Goal: Use online tool/utility: Utilize a website feature to perform a specific function

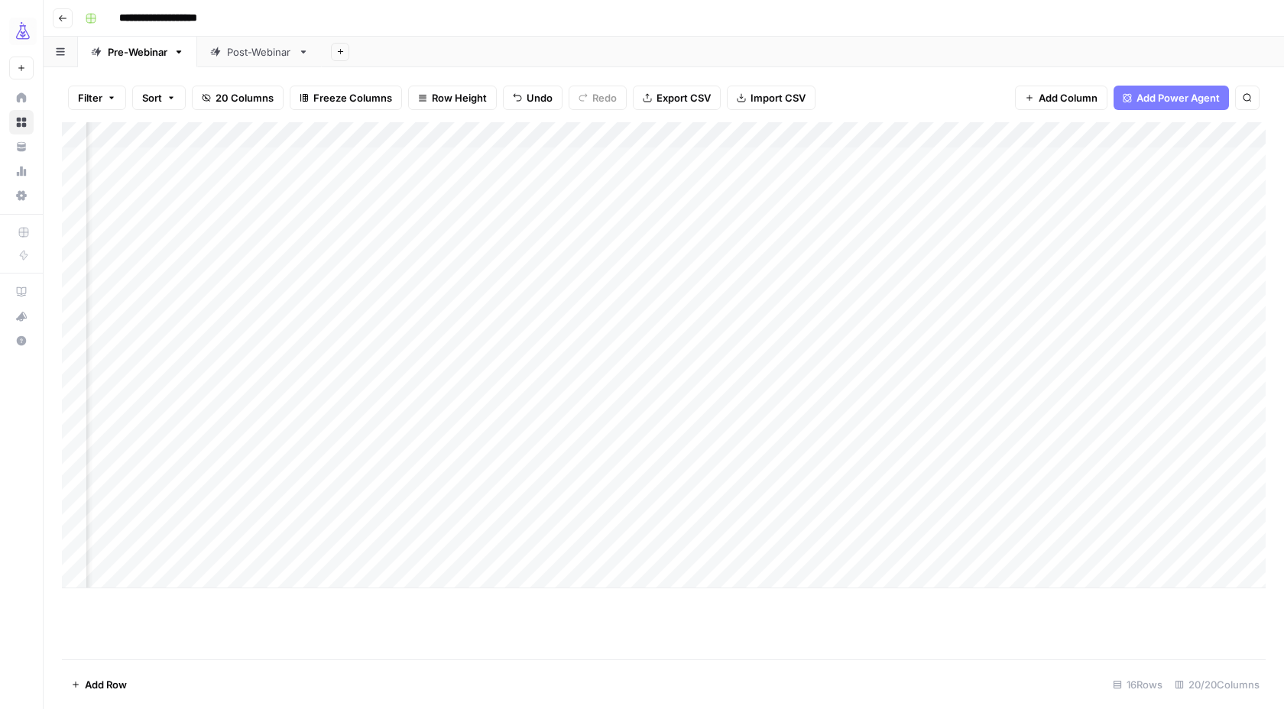
scroll to position [0, 1226]
click at [1151, 521] on div "Add Column" at bounding box center [663, 368] width 1203 height 492
click at [1116, 520] on div "Add Column" at bounding box center [663, 368] width 1203 height 492
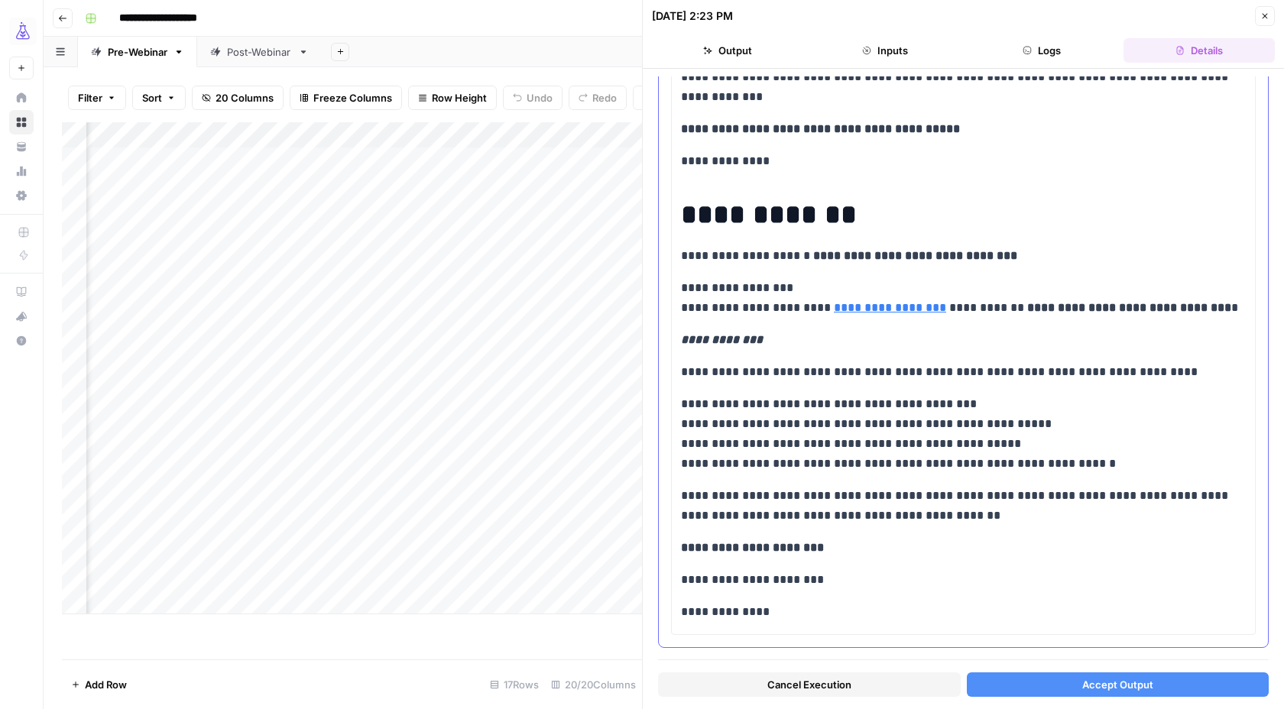
scroll to position [1195, 0]
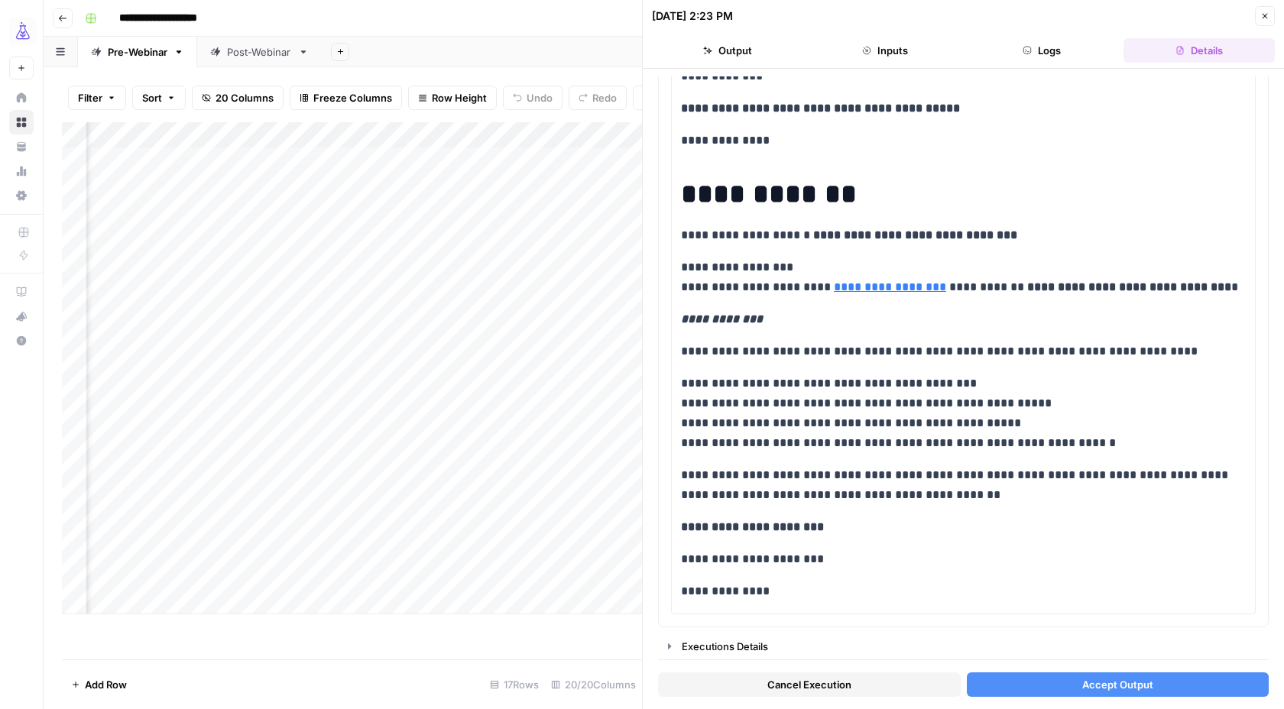
click at [1264, 19] on icon "button" at bounding box center [1264, 15] width 9 height 9
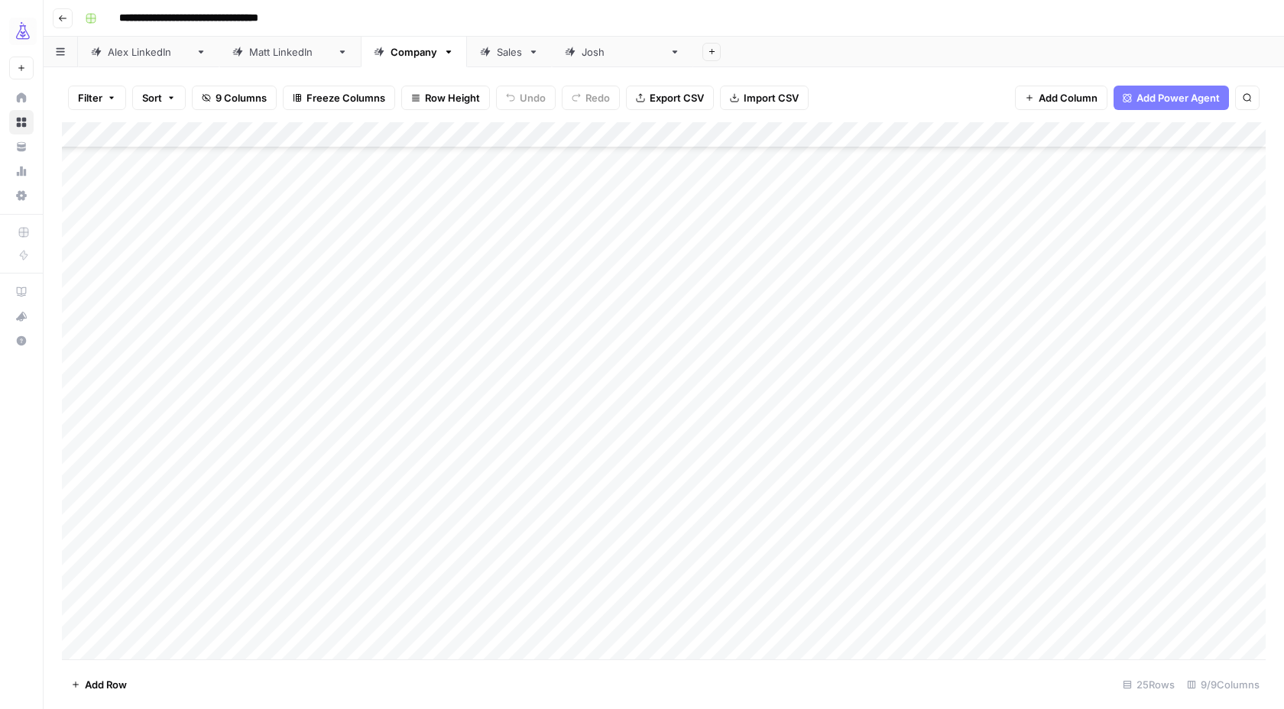
scroll to position [163, 0]
click at [928, 620] on div "Add Column" at bounding box center [663, 390] width 1203 height 537
click at [1032, 622] on div "Add Column" at bounding box center [663, 390] width 1203 height 537
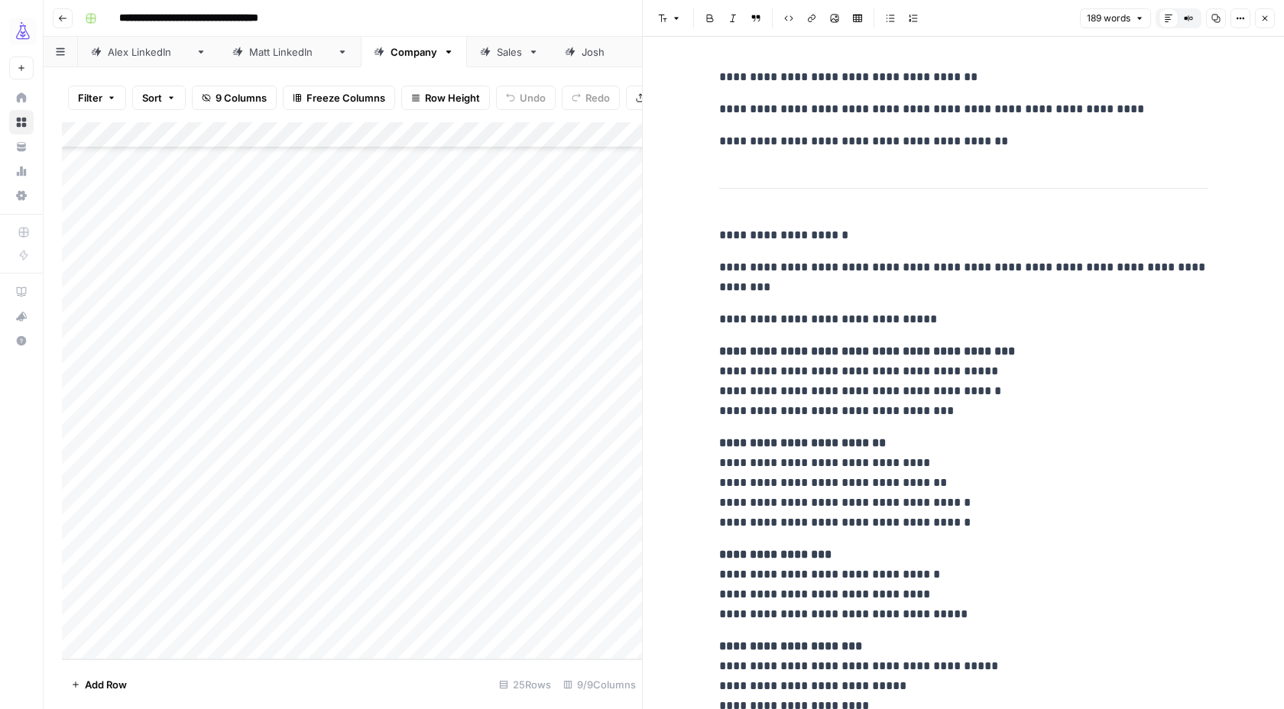
click at [1262, 23] on button "Close" at bounding box center [1265, 18] width 20 height 20
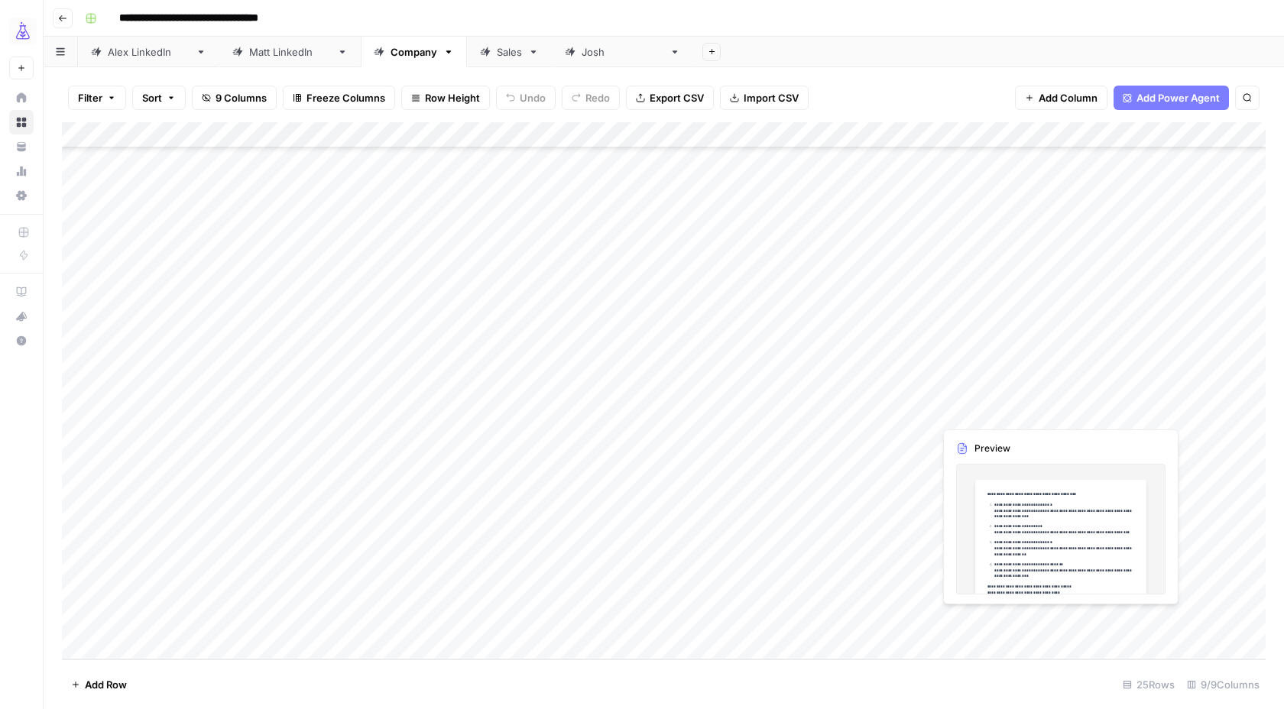
click at [1122, 622] on div "Add Column" at bounding box center [663, 390] width 1203 height 537
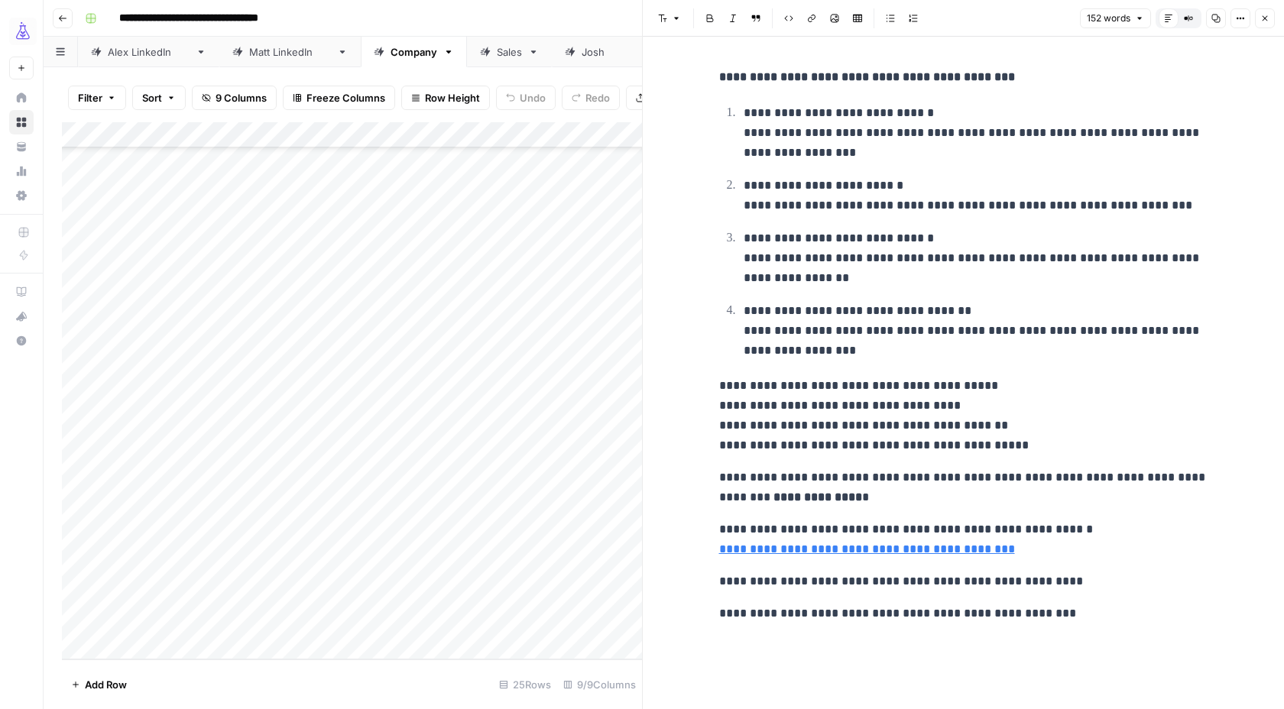
click at [1265, 19] on icon "button" at bounding box center [1264, 18] width 5 height 5
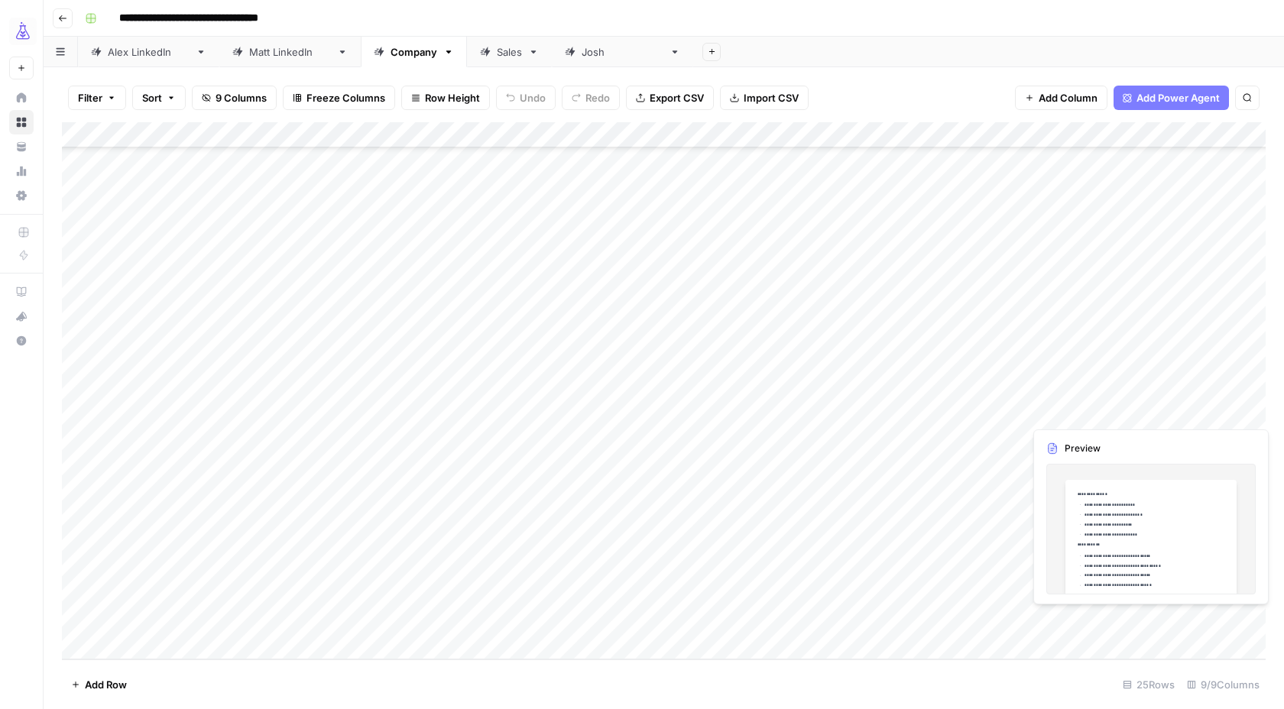
click at [1232, 624] on div "Add Column" at bounding box center [663, 390] width 1203 height 537
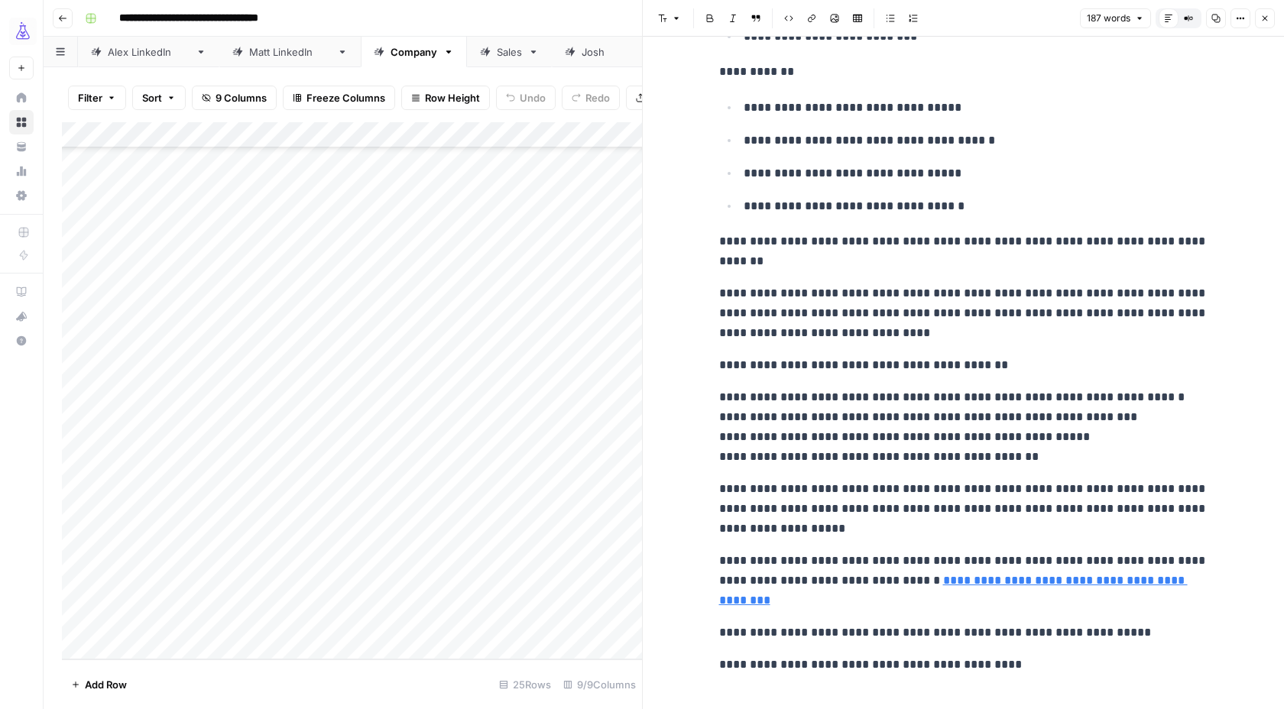
scroll to position [196, 0]
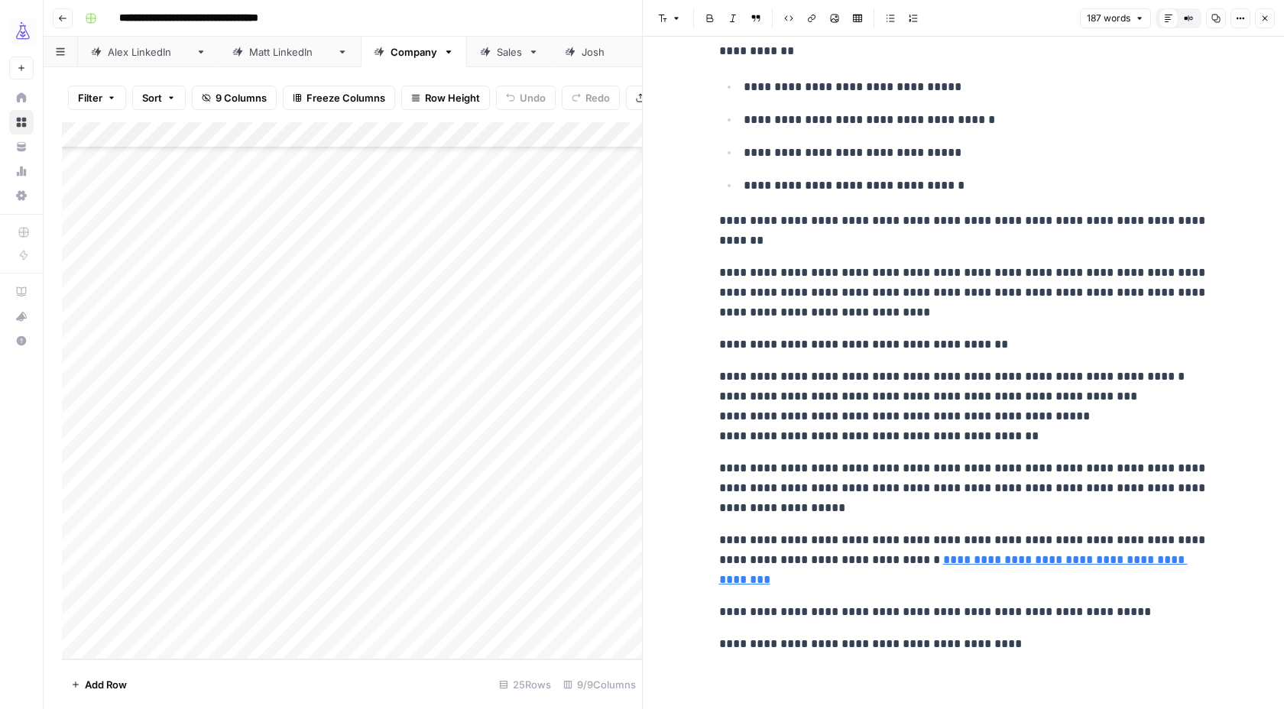
click at [1261, 17] on icon "button" at bounding box center [1264, 18] width 9 height 9
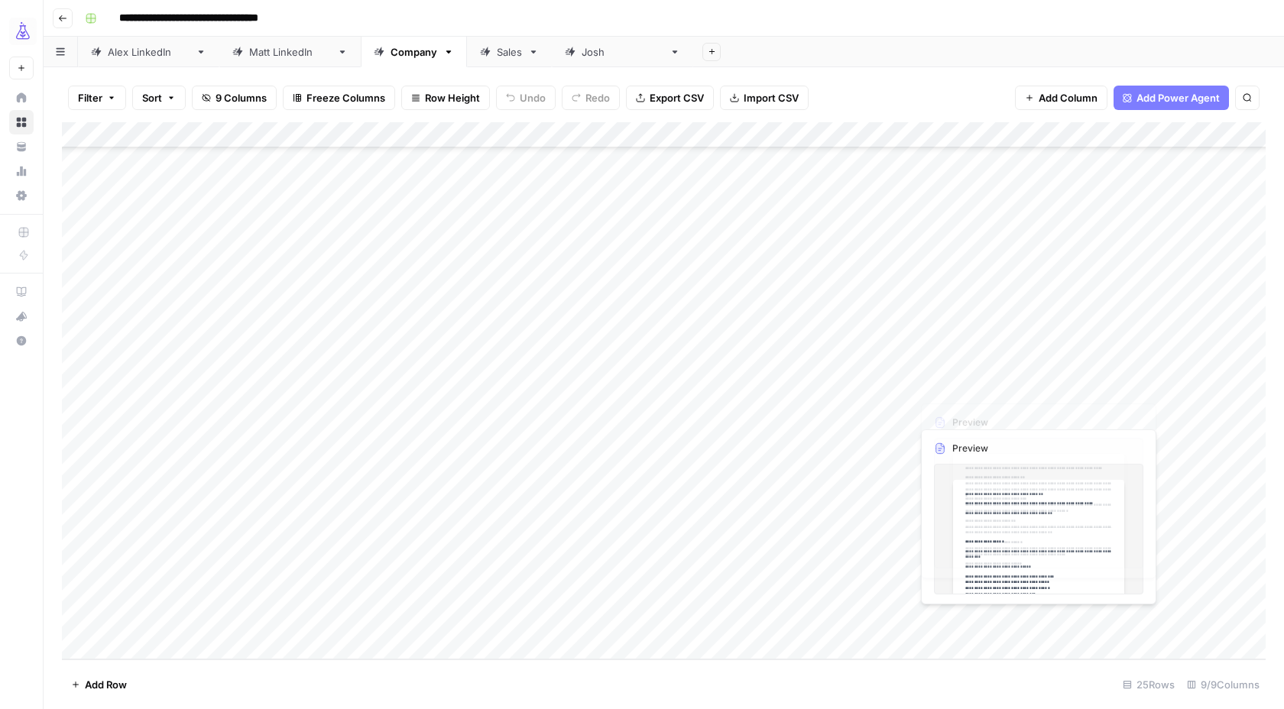
click at [996, 556] on div "Add Column" at bounding box center [663, 390] width 1203 height 537
click at [947, 619] on div "Add Column" at bounding box center [663, 390] width 1203 height 537
click at [1035, 617] on div "Add Column" at bounding box center [663, 390] width 1203 height 537
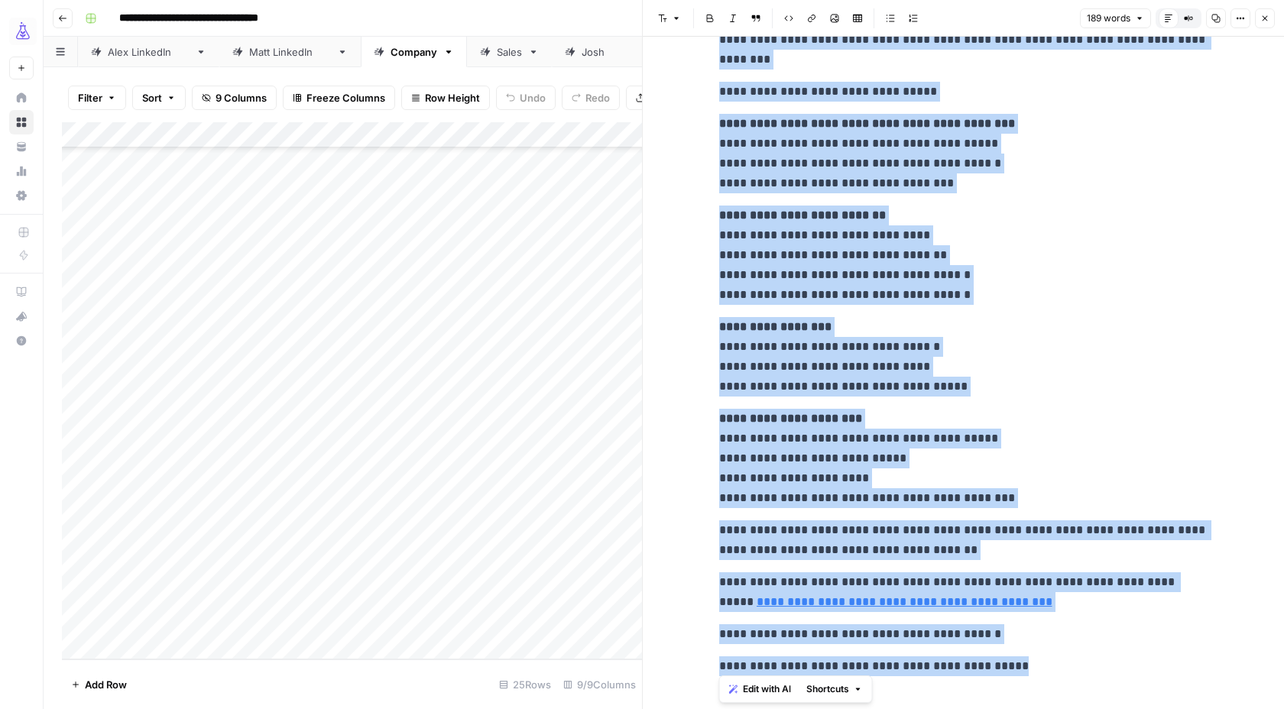
scroll to position [250, 0]
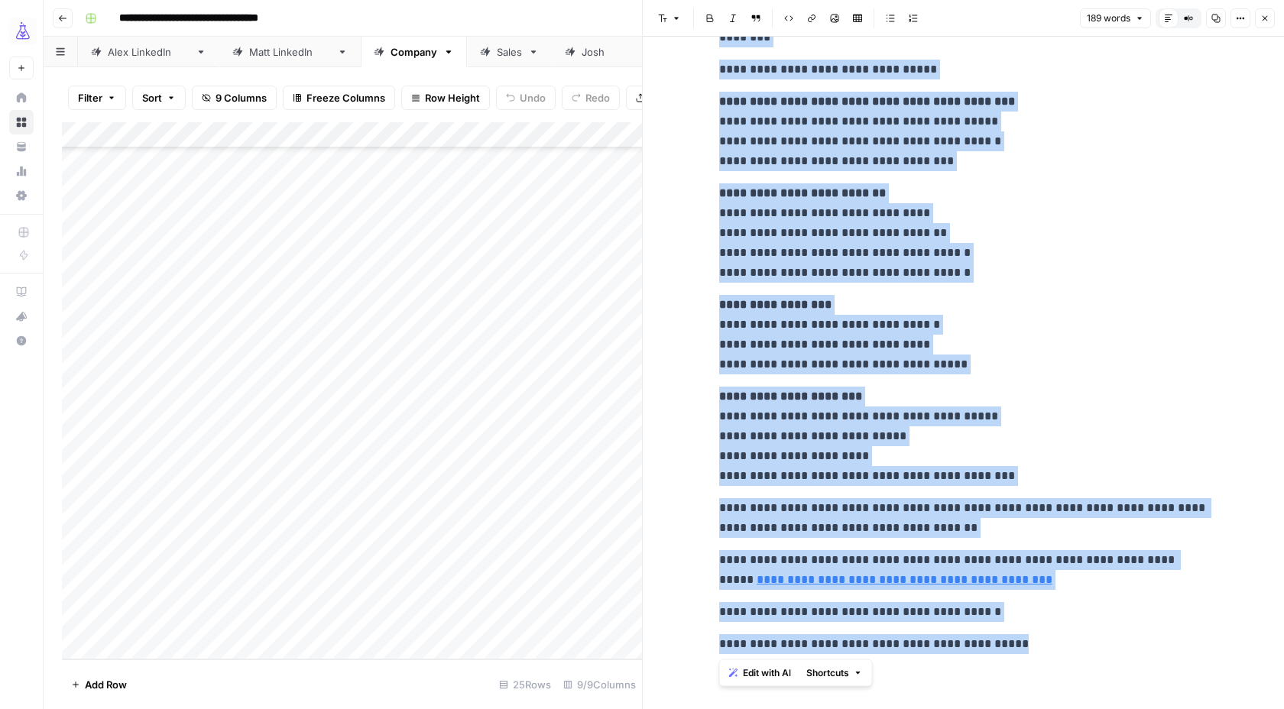
drag, startPoint x: 719, startPoint y: 235, endPoint x: 1033, endPoint y: 646, distance: 516.7
click at [1033, 646] on div "**********" at bounding box center [963, 235] width 507 height 849
click at [1268, 18] on icon "button" at bounding box center [1264, 18] width 9 height 9
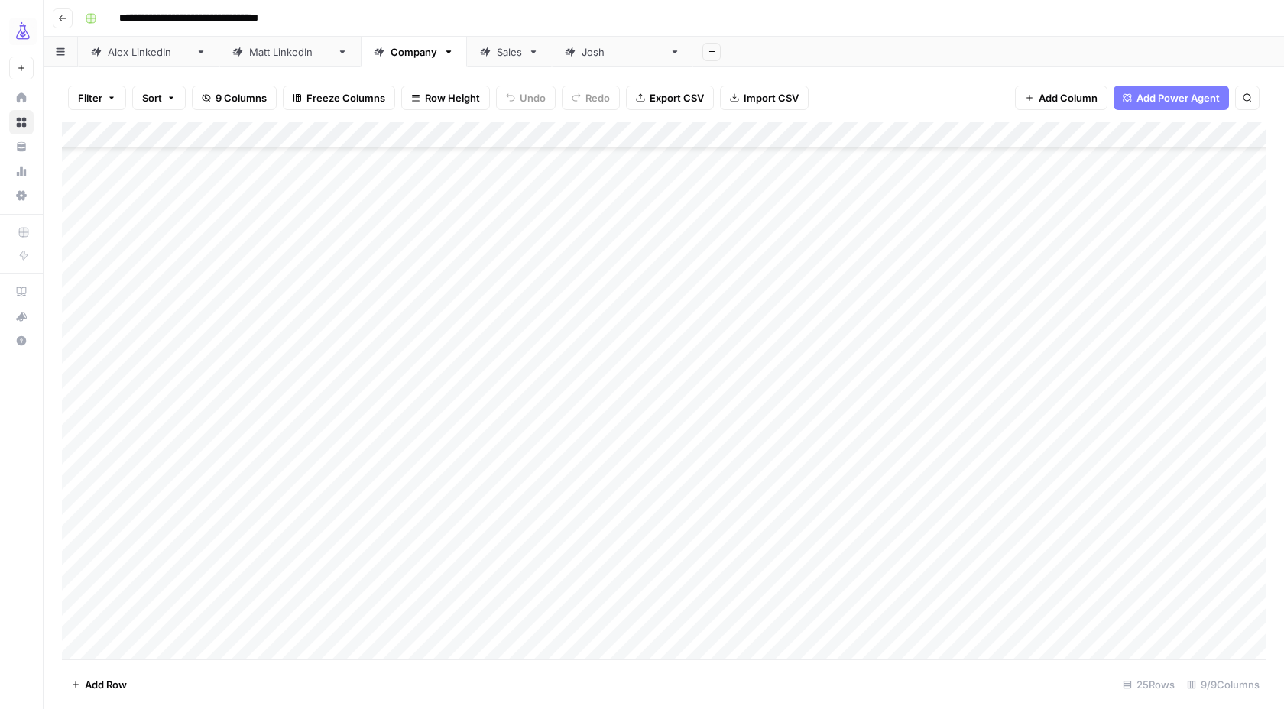
click at [1114, 618] on div "Add Column" at bounding box center [663, 390] width 1203 height 537
click at [1173, 619] on div "Add Column" at bounding box center [663, 390] width 1203 height 537
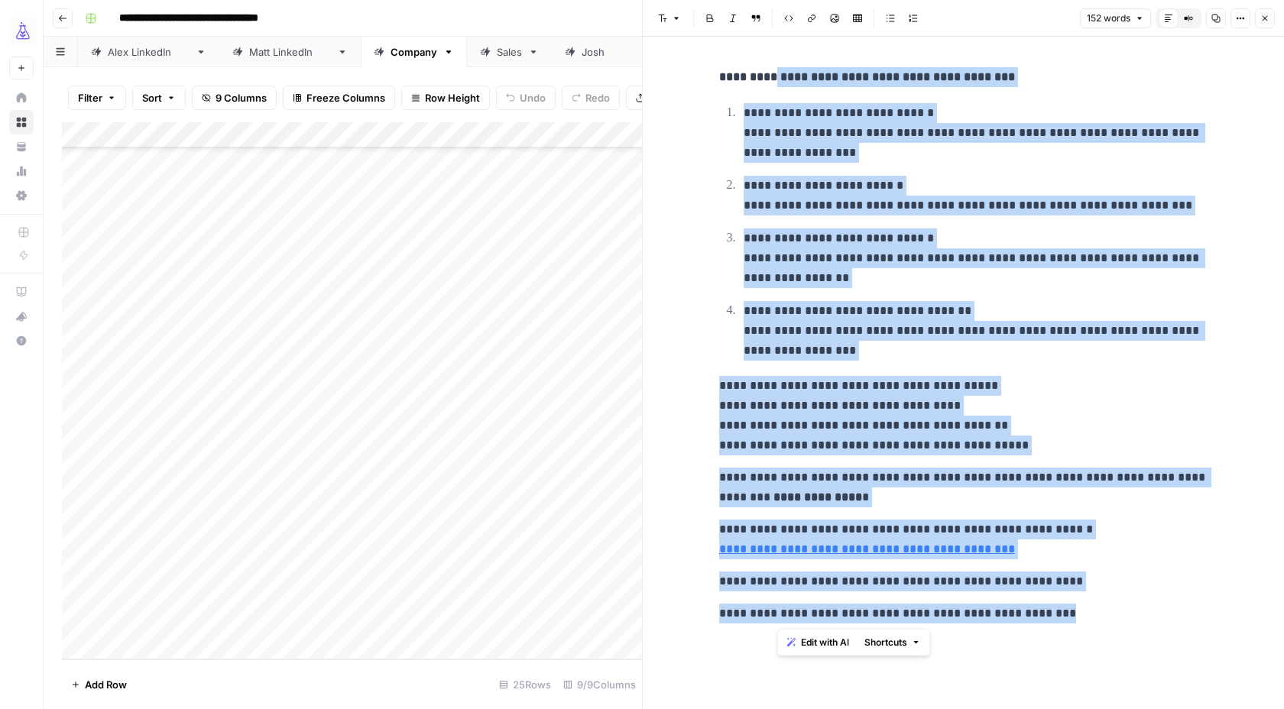
drag, startPoint x: 1074, startPoint y: 620, endPoint x: 779, endPoint y: 74, distance: 620.9
click at [779, 74] on div "**********" at bounding box center [963, 345] width 507 height 568
copy div "**********"
click at [1267, 21] on icon "button" at bounding box center [1264, 18] width 5 height 5
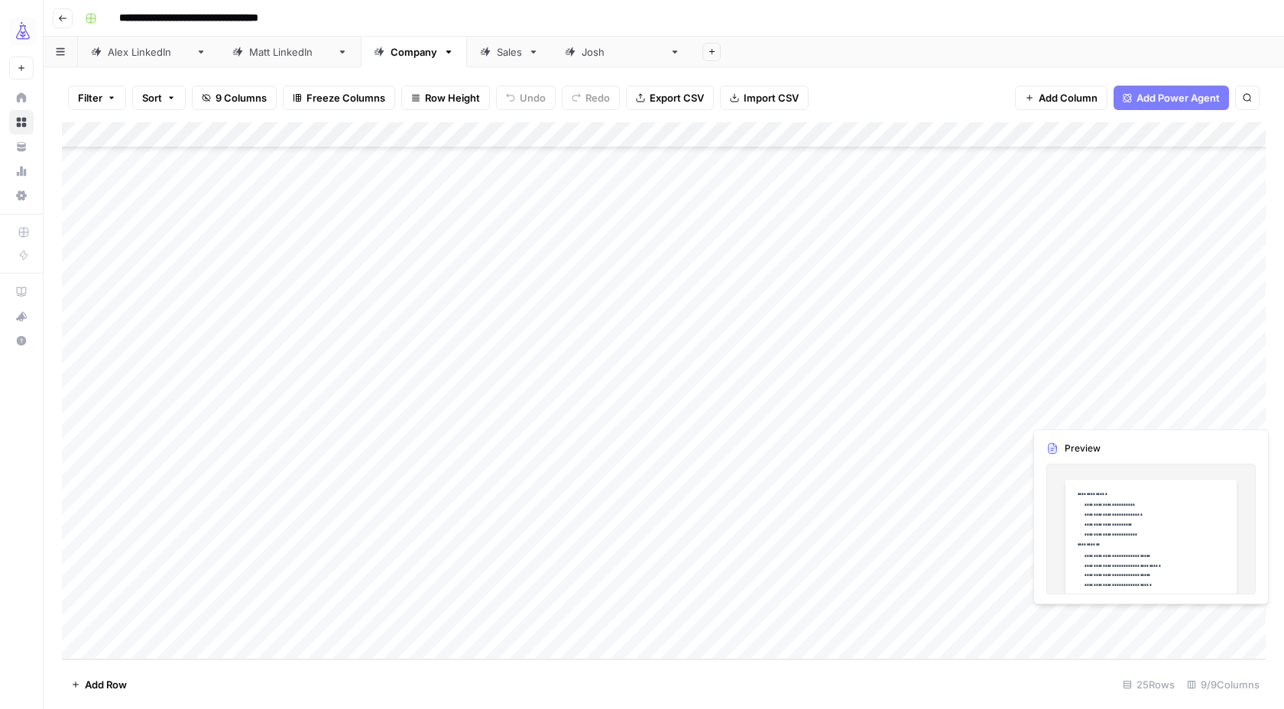
click at [1231, 620] on div "Add Column" at bounding box center [663, 390] width 1203 height 537
click at [1205, 646] on div "Add Column" at bounding box center [663, 390] width 1203 height 537
click at [1197, 594] on div "Add Column" at bounding box center [663, 390] width 1203 height 537
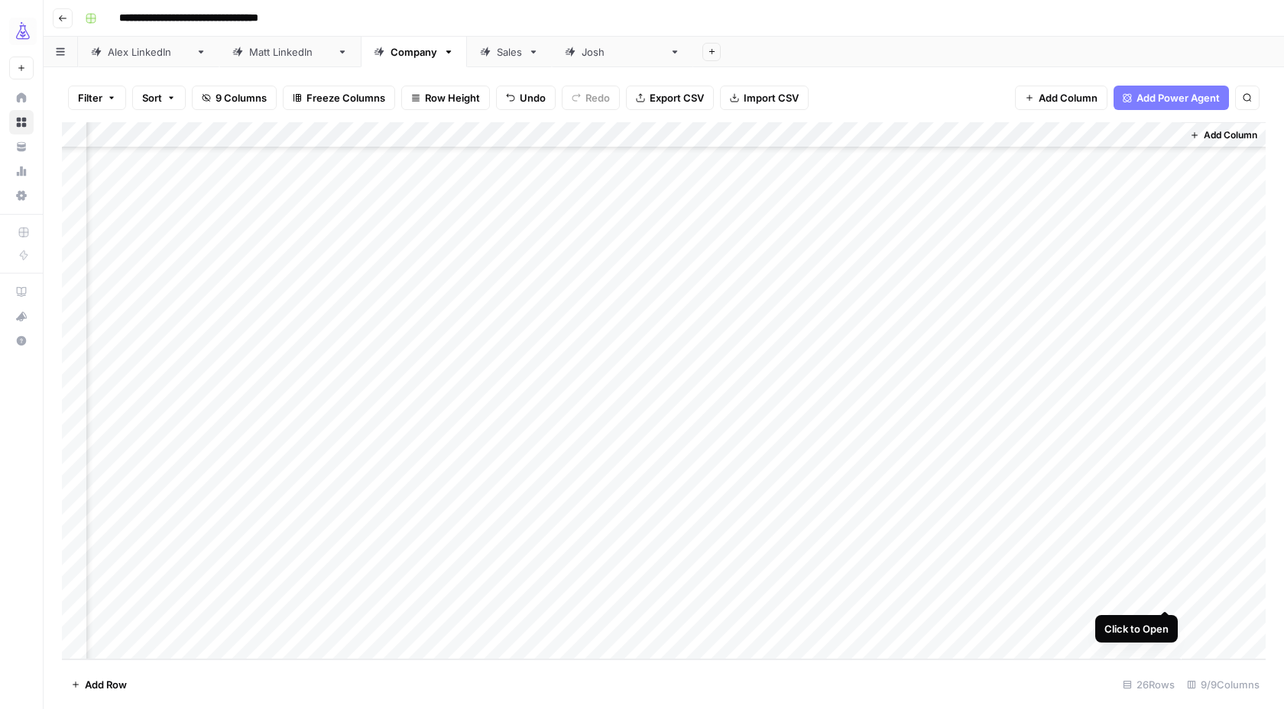
click at [1166, 596] on div "Add Column" at bounding box center [663, 390] width 1203 height 537
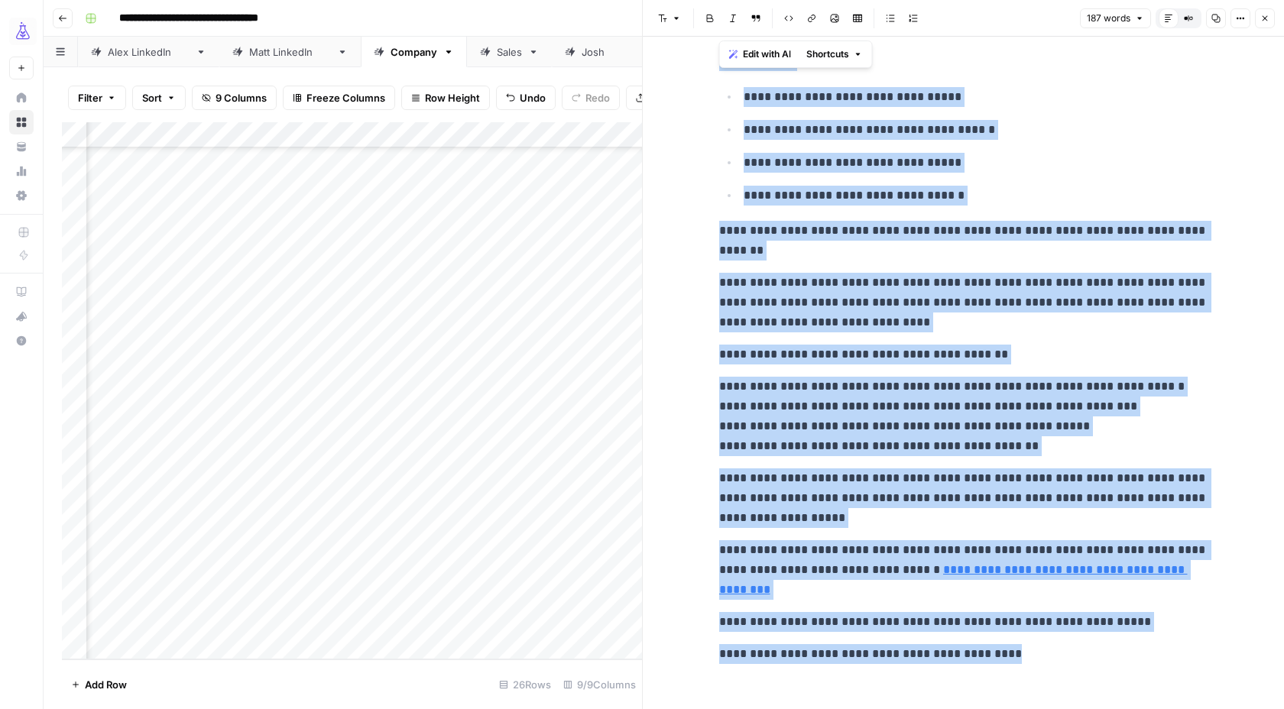
scroll to position [188, 0]
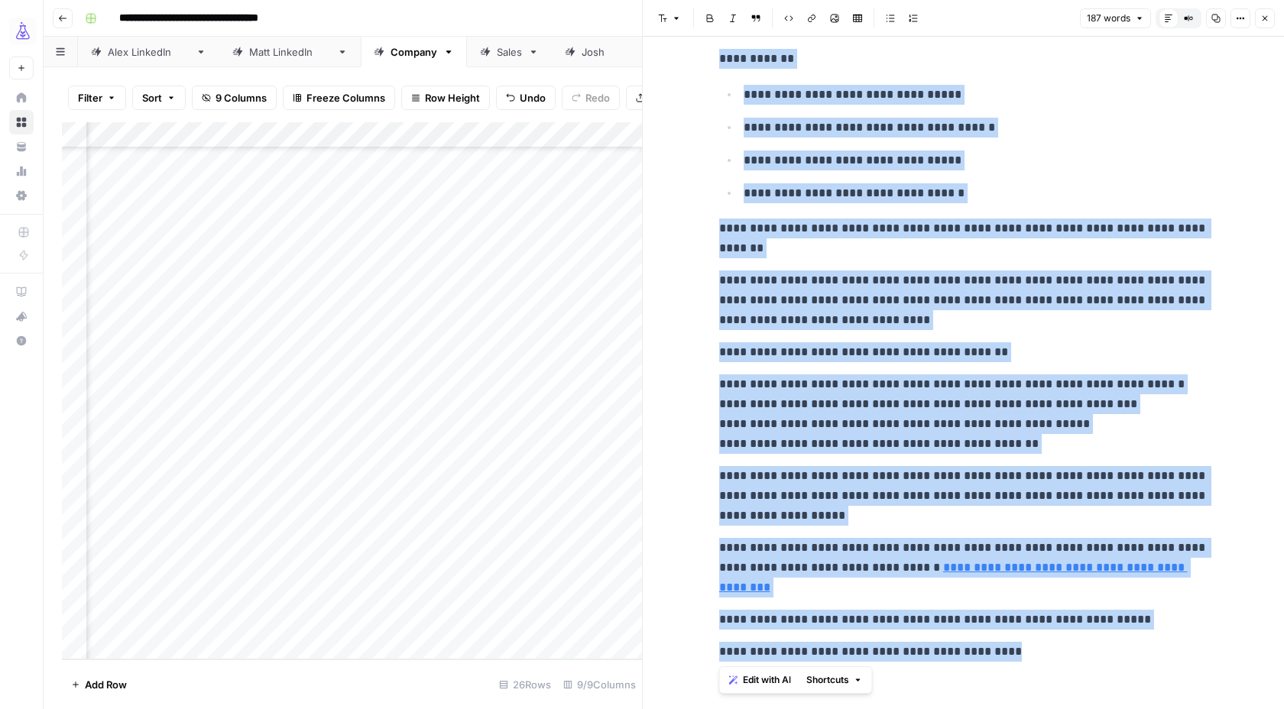
drag, startPoint x: 712, startPoint y: 74, endPoint x: 1034, endPoint y: 647, distance: 657.2
click at [1034, 647] on div "**********" at bounding box center [963, 270] width 507 height 795
copy div "**********"
click at [1265, 15] on icon "button" at bounding box center [1264, 18] width 9 height 9
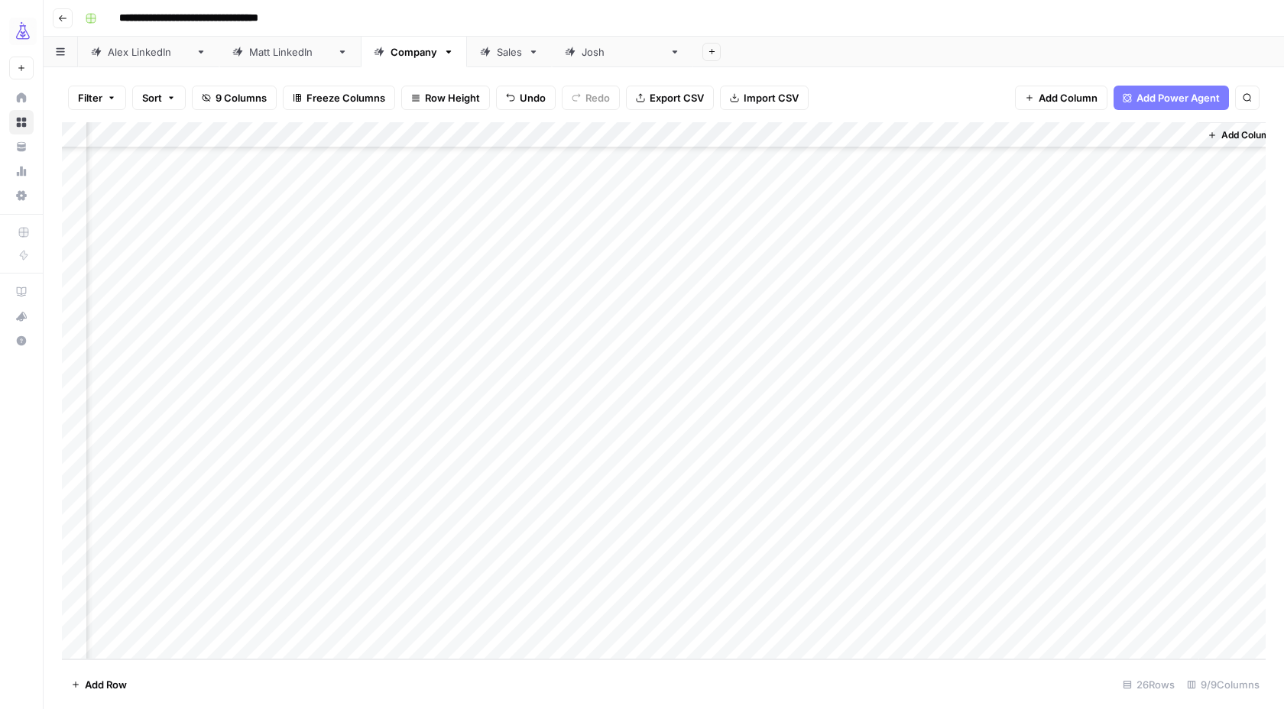
scroll to position [189, 0]
click at [162, 620] on div "Add Column" at bounding box center [663, 390] width 1203 height 537
click at [196, 620] on div "Add Column" at bounding box center [663, 390] width 1203 height 537
type input "sta"
click at [162, 680] on button "Statement" at bounding box center [140, 680] width 60 height 18
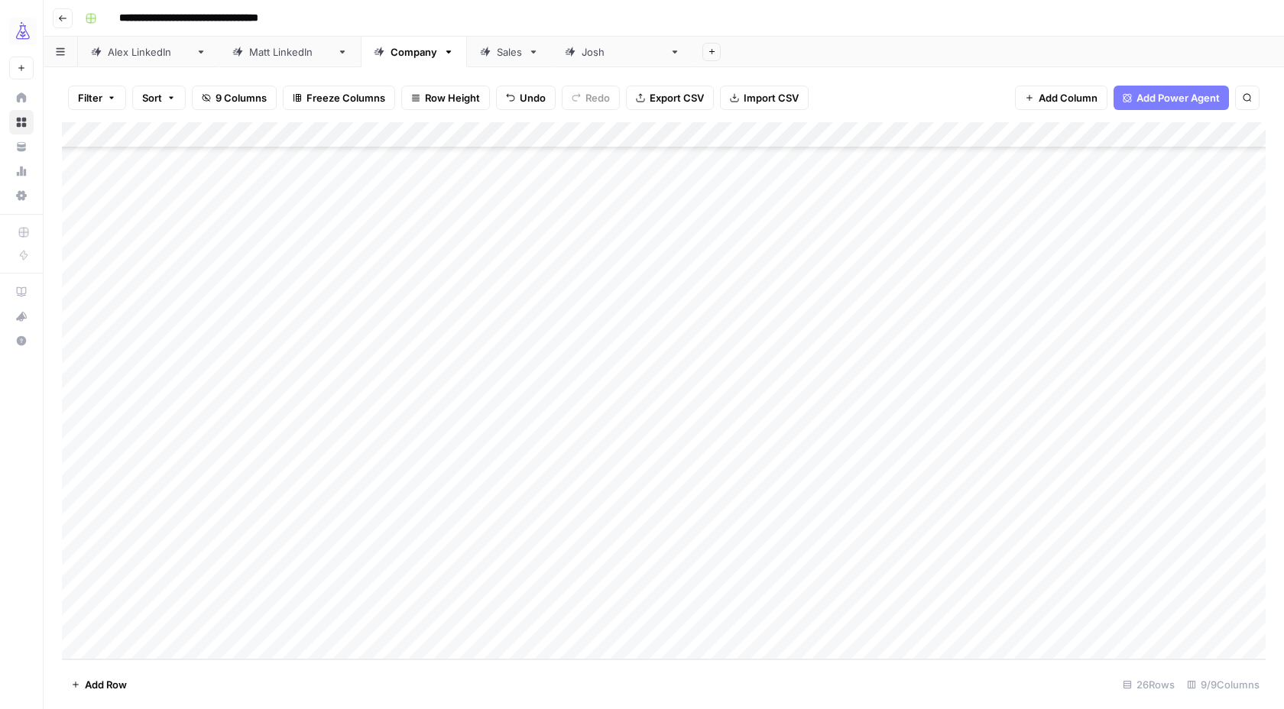
click at [272, 594] on div "Add Column" at bounding box center [663, 390] width 1203 height 537
click at [267, 592] on div "Add Column" at bounding box center [663, 390] width 1203 height 537
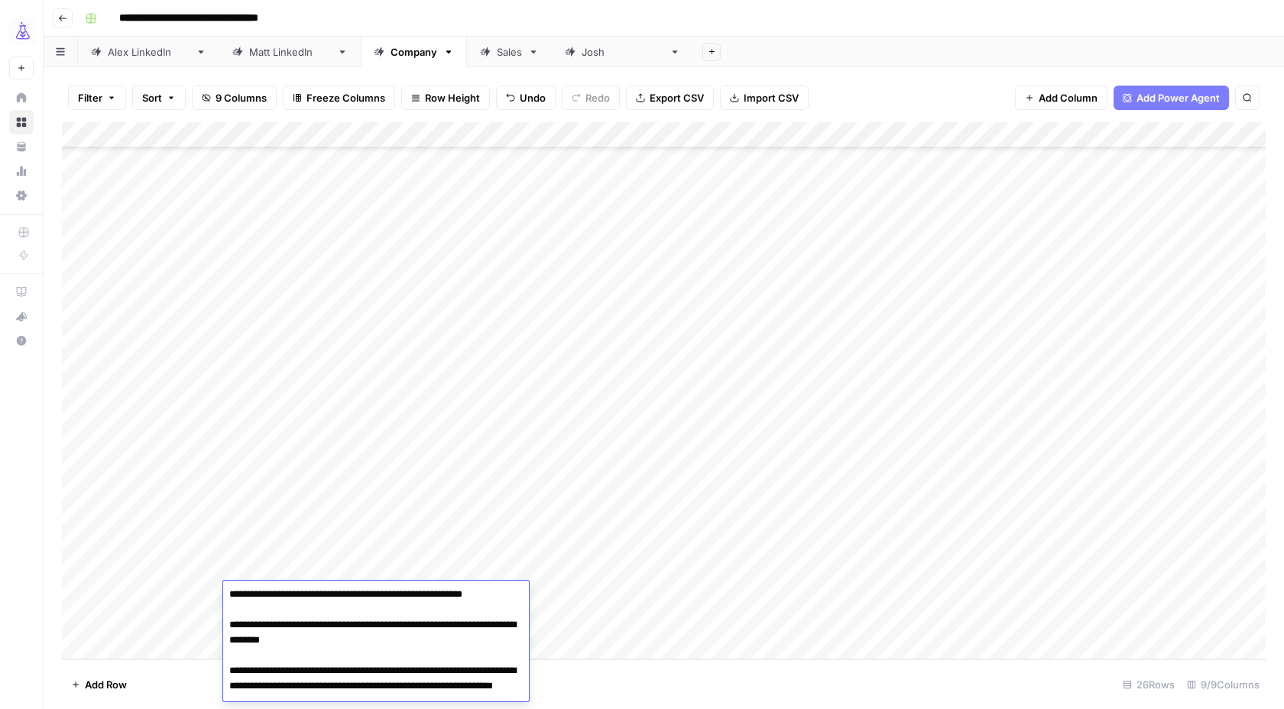
scroll to position [2, 0]
drag, startPoint x: 452, startPoint y: 593, endPoint x: 229, endPoint y: 592, distance: 222.4
click at [229, 592] on textarea "**********" at bounding box center [376, 670] width 306 height 174
click at [293, 572] on div "Add Column" at bounding box center [663, 390] width 1203 height 537
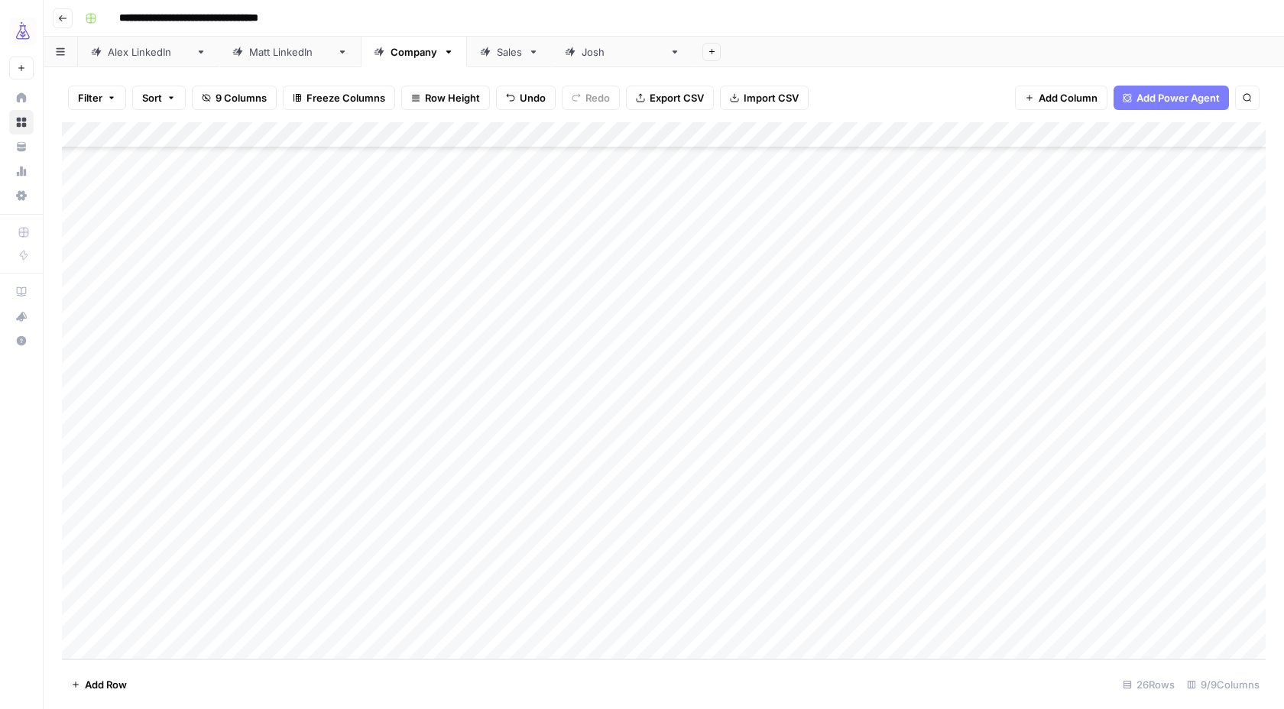
click at [274, 620] on div "Add Column" at bounding box center [663, 390] width 1203 height 537
paste textarea "**********"
type textarea "**********"
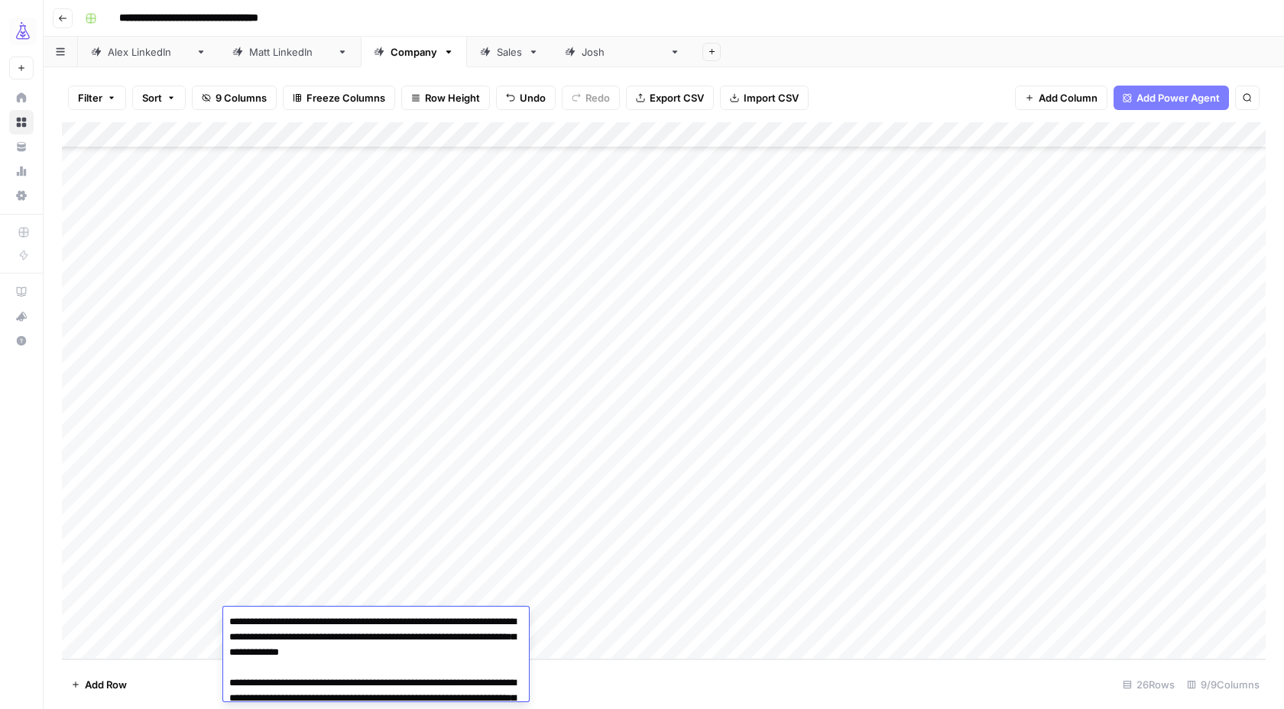
scroll to position [491, 0]
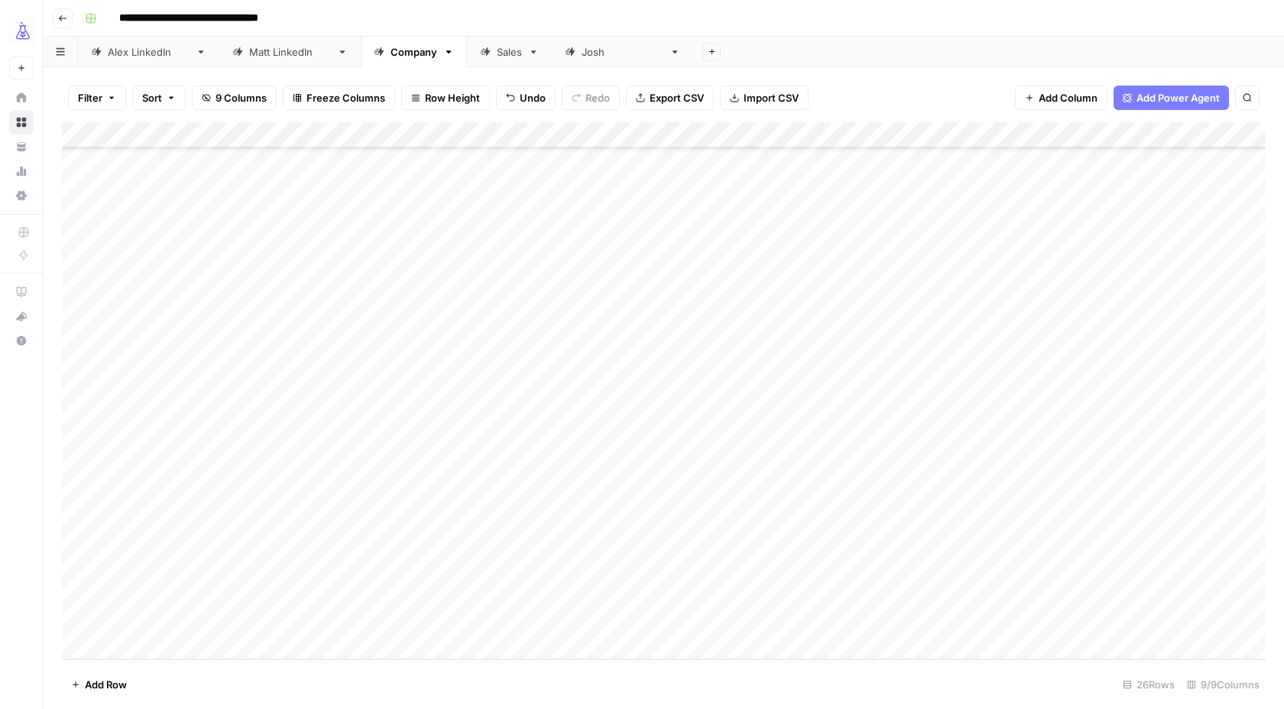
click at [540, 622] on div "Add Column" at bounding box center [663, 390] width 1203 height 537
click at [446, 624] on div "Add Column" at bounding box center [663, 390] width 1203 height 537
click at [423, 615] on div "Add Column" at bounding box center [663, 390] width 1203 height 537
type textarea "**********"
click at [581, 662] on footer "Add Row 26 Rows 9/9 Columns" at bounding box center [663, 684] width 1203 height 50
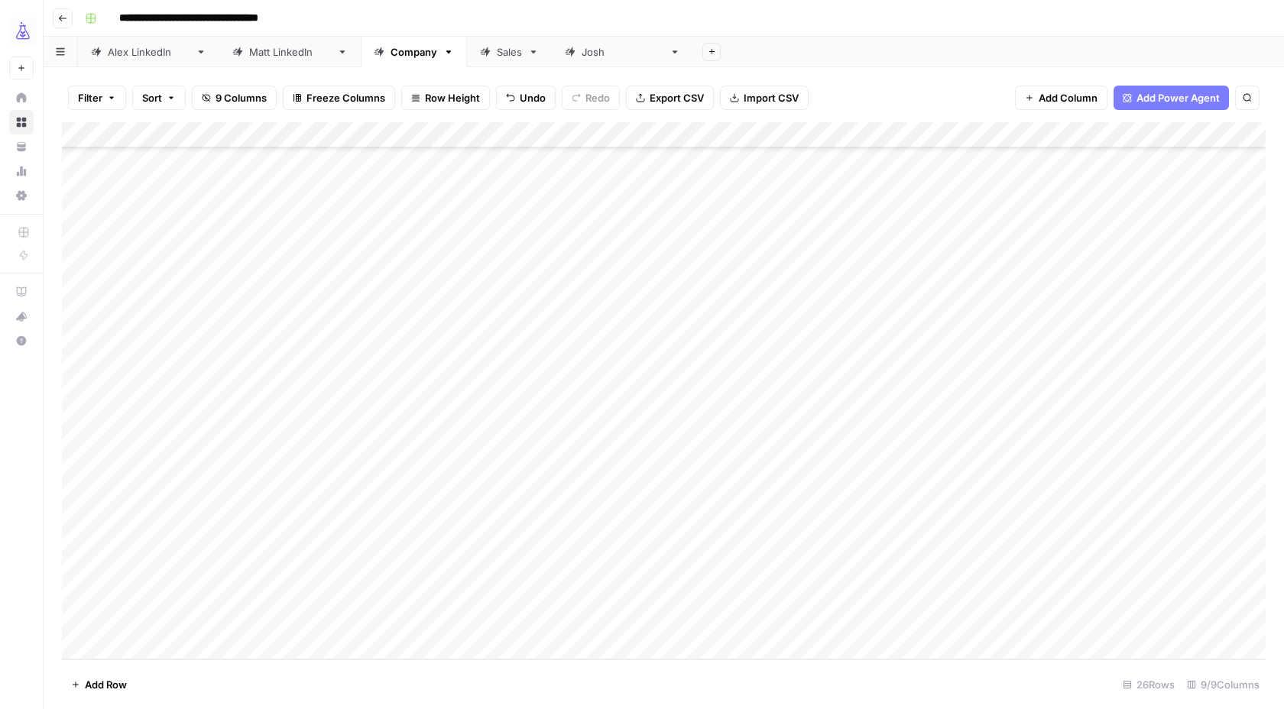
click at [568, 623] on div "Add Column" at bounding box center [663, 390] width 1203 height 537
click at [519, 620] on div "Add Column" at bounding box center [663, 390] width 1203 height 537
type textarea "**********"
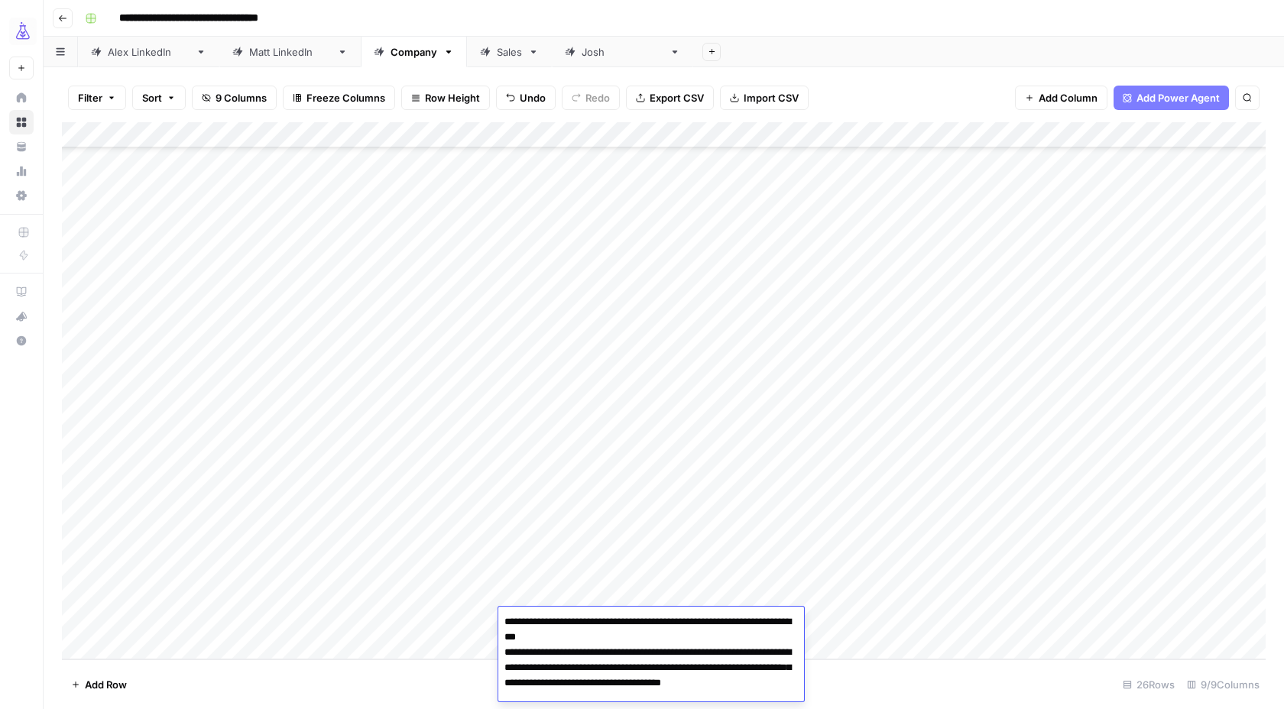
scroll to position [2, 0]
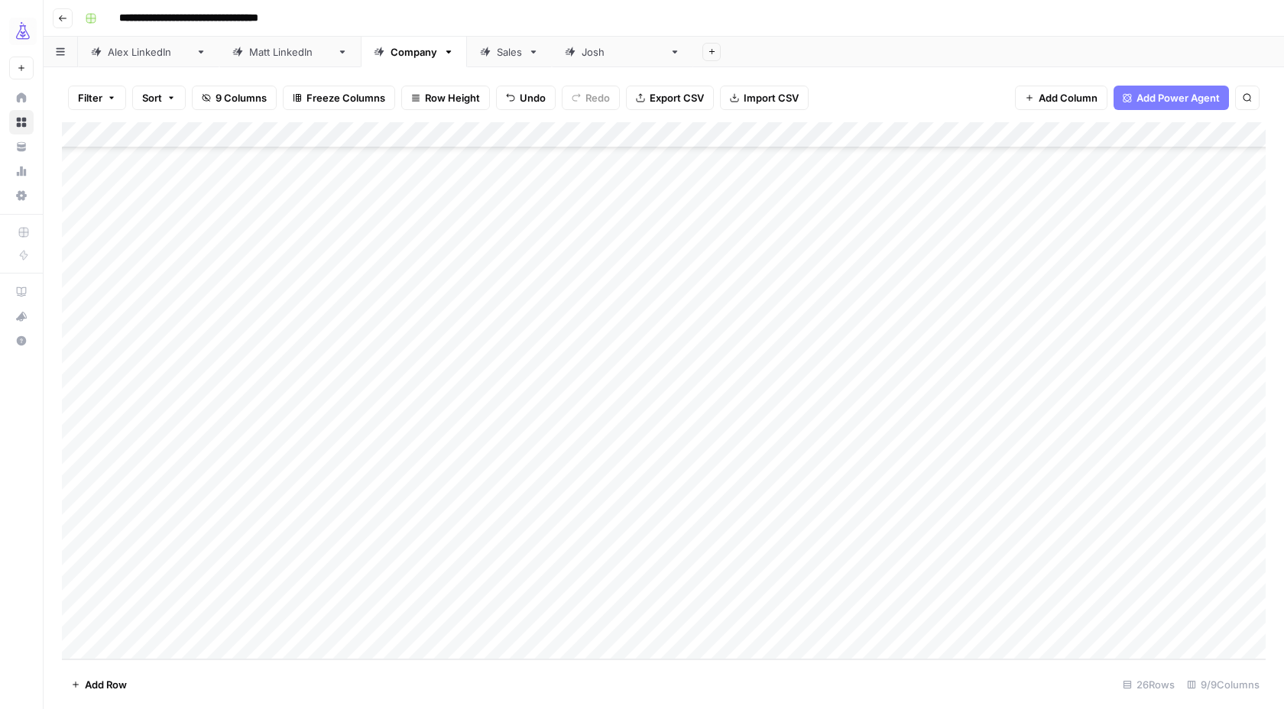
click at [528, 593] on div "Add Column" at bounding box center [663, 390] width 1203 height 537
click at [806, 621] on div "Add Column" at bounding box center [663, 390] width 1203 height 537
click at [955, 620] on div "Add Column" at bounding box center [663, 390] width 1203 height 537
click at [1033, 620] on div "Add Column" at bounding box center [663, 390] width 1203 height 537
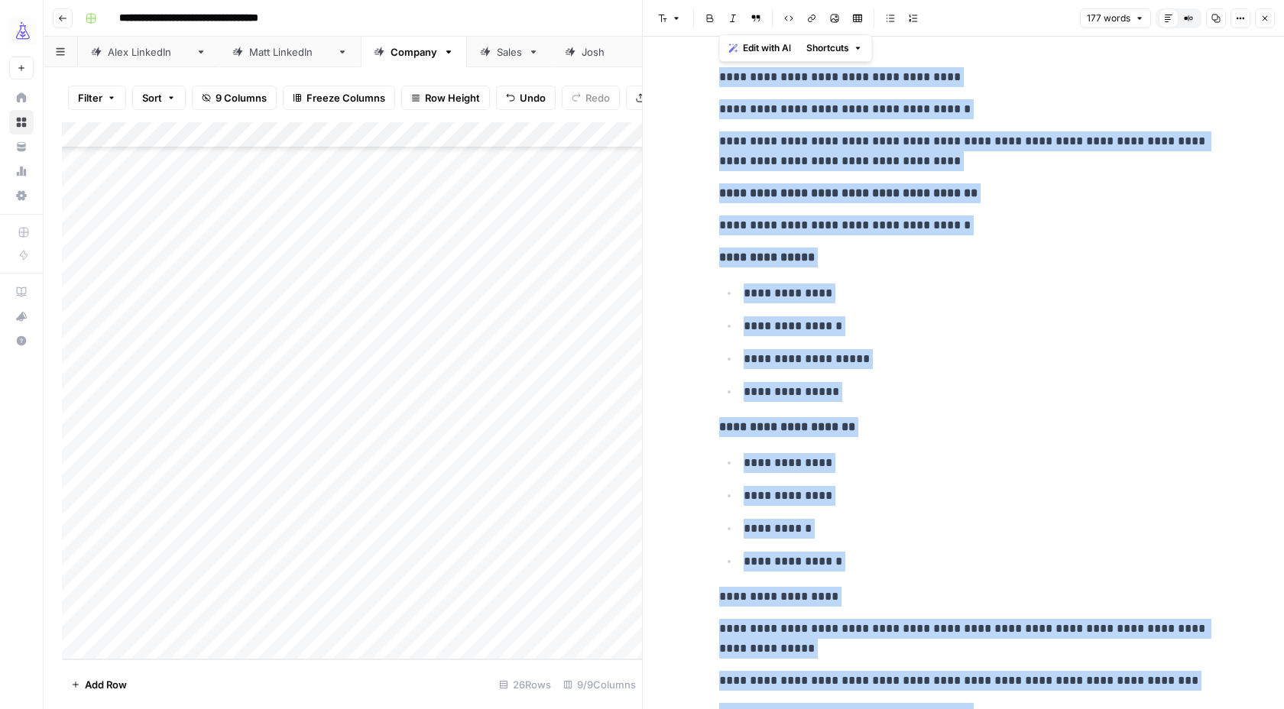
drag, startPoint x: 1132, startPoint y: 648, endPoint x: 718, endPoint y: 81, distance: 702.1
click at [718, 81] on div "**********" at bounding box center [963, 511] width 507 height 900
copy div "**********"
click at [1268, 24] on button "Close" at bounding box center [1265, 18] width 20 height 20
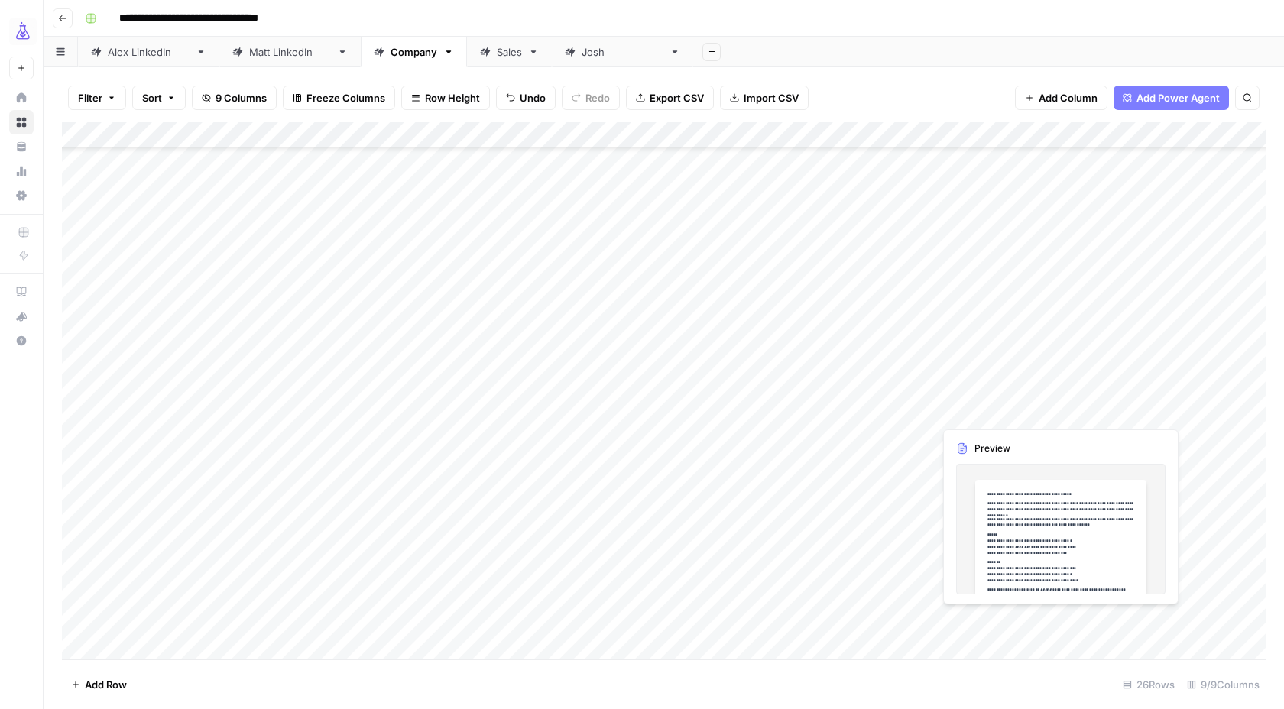
click at [1090, 619] on div "Add Column" at bounding box center [663, 390] width 1203 height 537
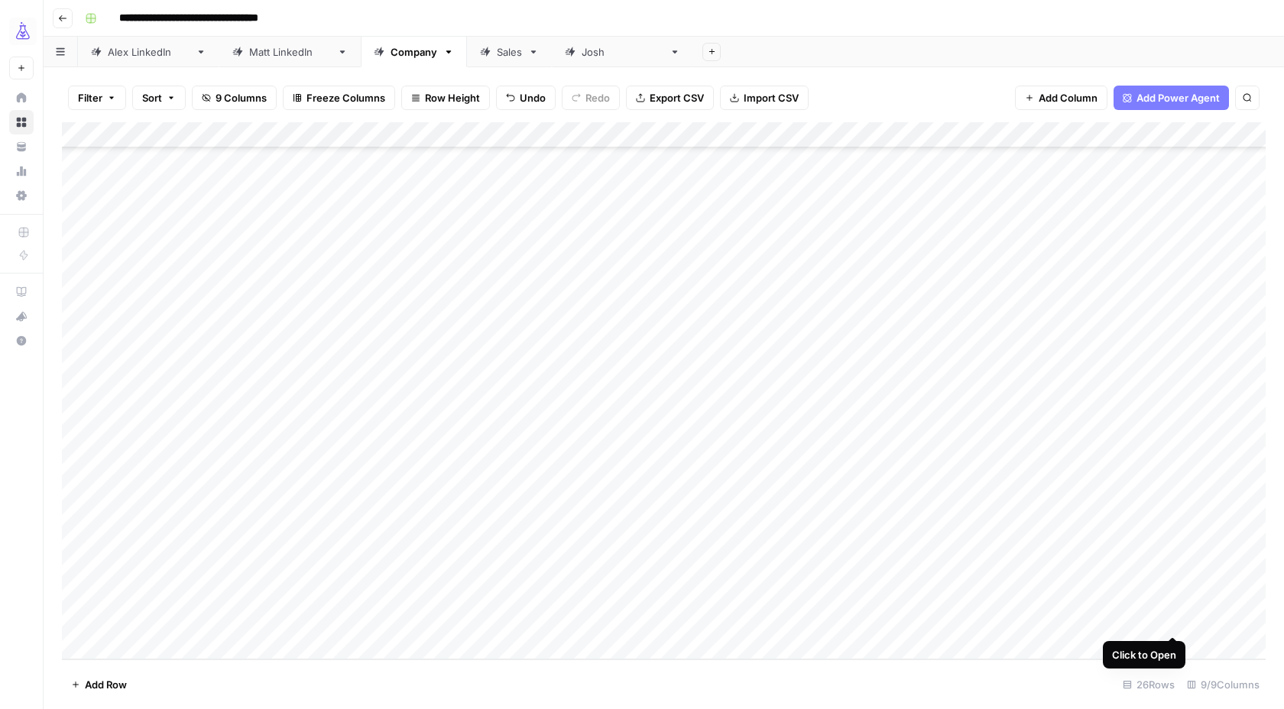
click at [1170, 620] on div "Add Column" at bounding box center [663, 390] width 1203 height 537
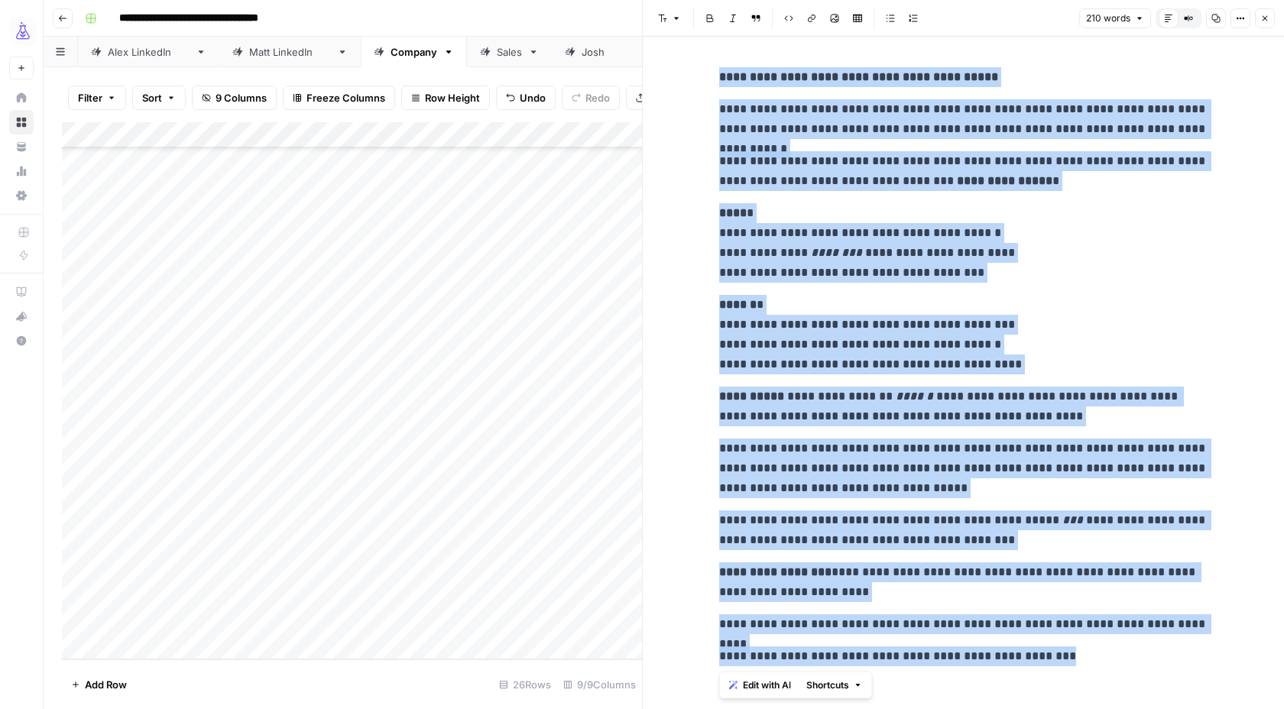
drag, startPoint x: 1100, startPoint y: 645, endPoint x: 720, endPoint y: 70, distance: 688.7
click at [720, 70] on div "**********" at bounding box center [963, 366] width 507 height 611
copy div "**********"
click at [1270, 22] on button "Close" at bounding box center [1265, 18] width 20 height 20
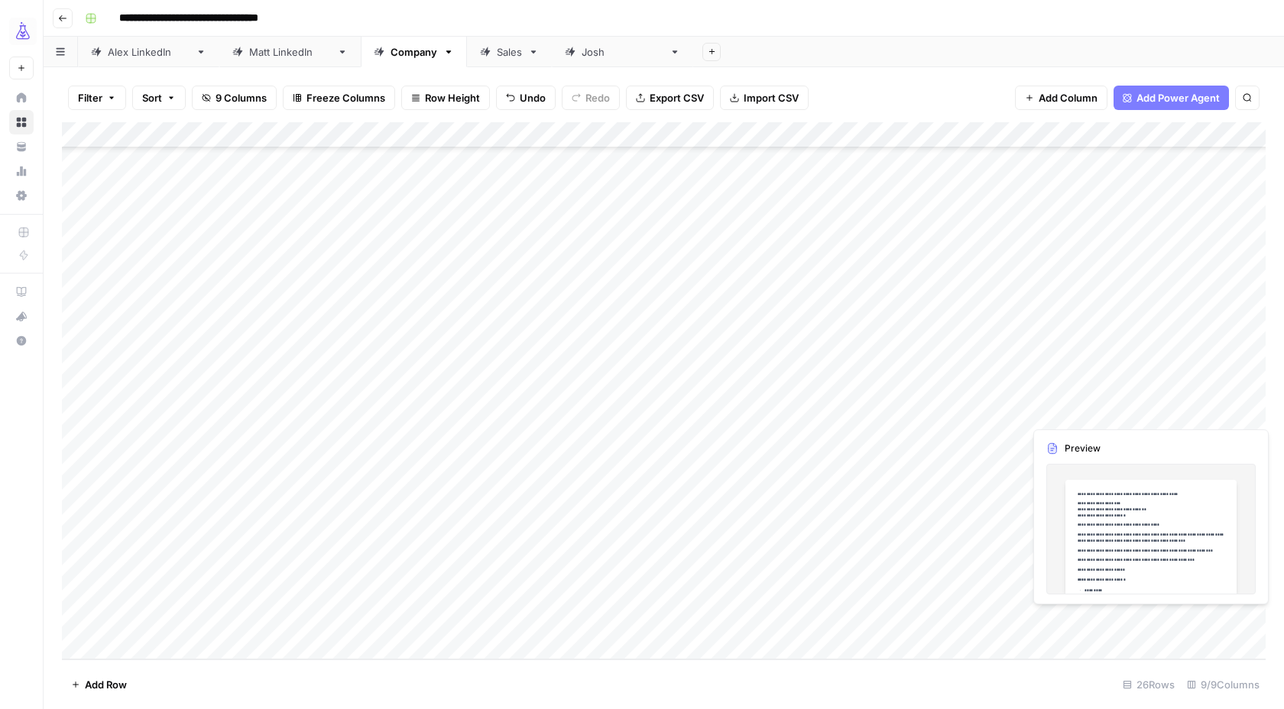
click at [1219, 620] on div "Add Column" at bounding box center [663, 390] width 1203 height 537
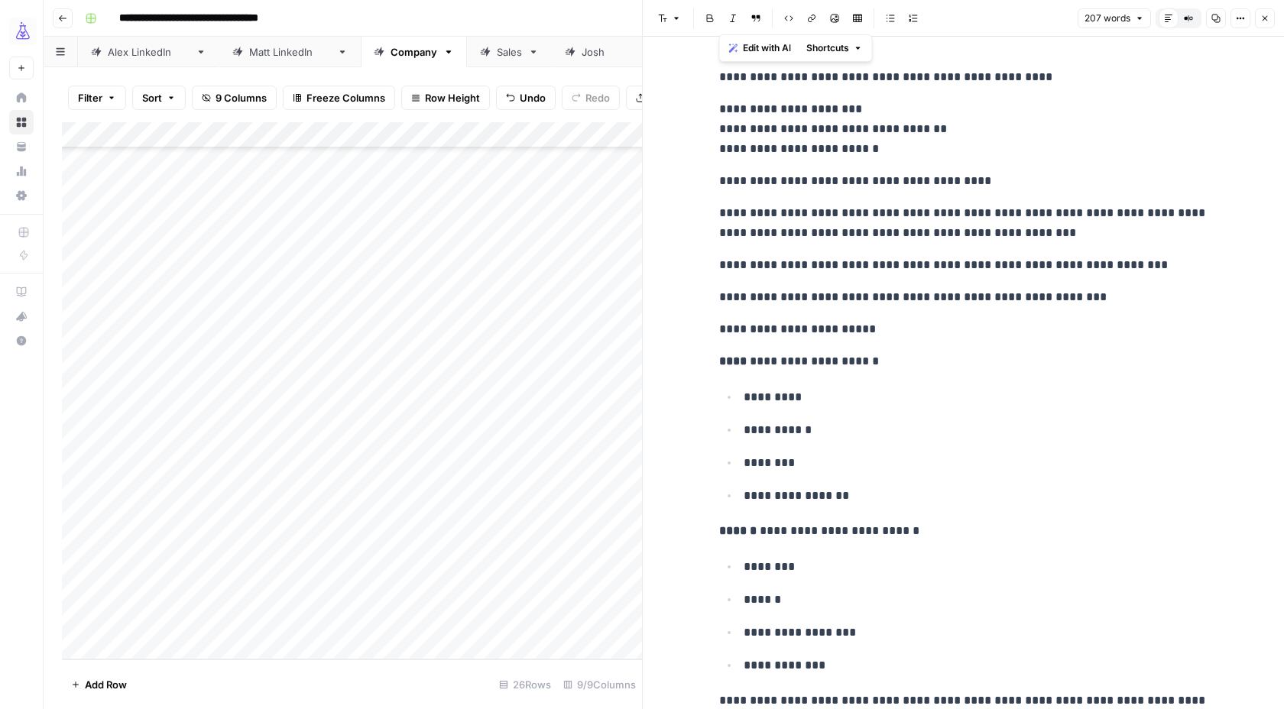
drag, startPoint x: 1087, startPoint y: 646, endPoint x: 761, endPoint y: 2, distance: 721.7
click at [761, 2] on div "**********" at bounding box center [963, 354] width 642 height 709
copy div "**********"
click at [67, 19] on button "Go back" at bounding box center [63, 18] width 20 height 20
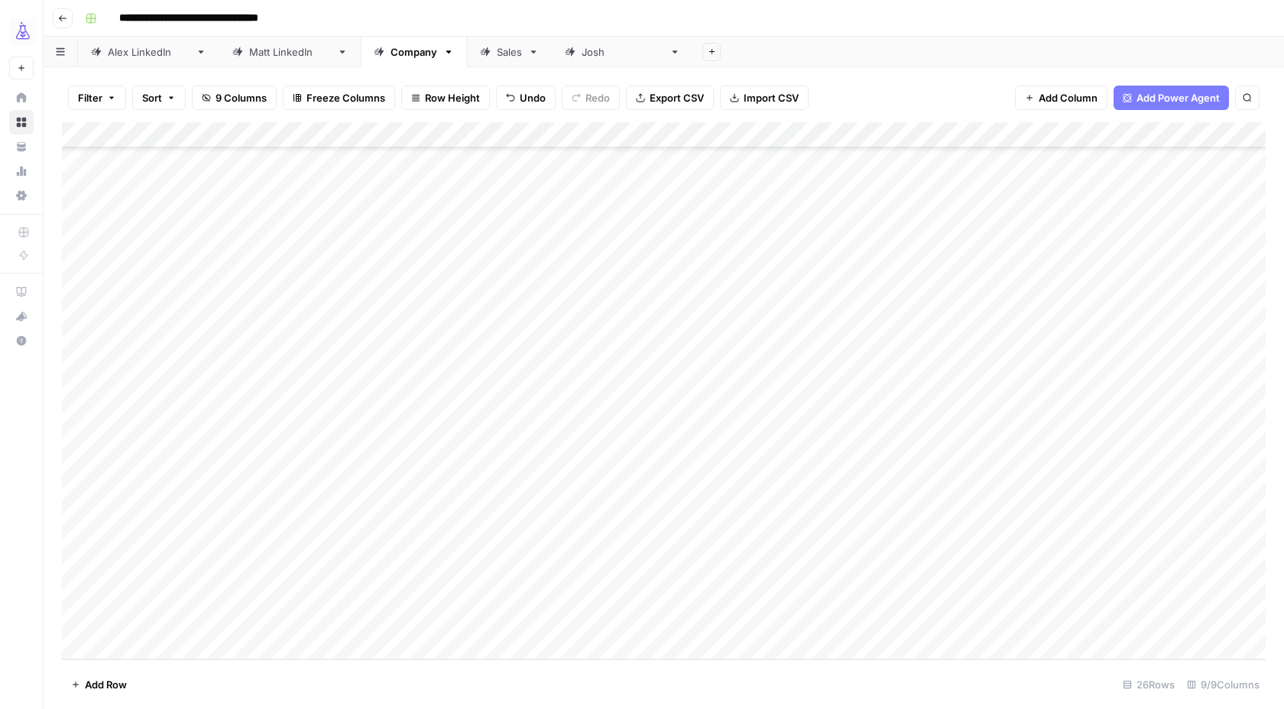
click at [67, 19] on button "Go back" at bounding box center [63, 18] width 20 height 20
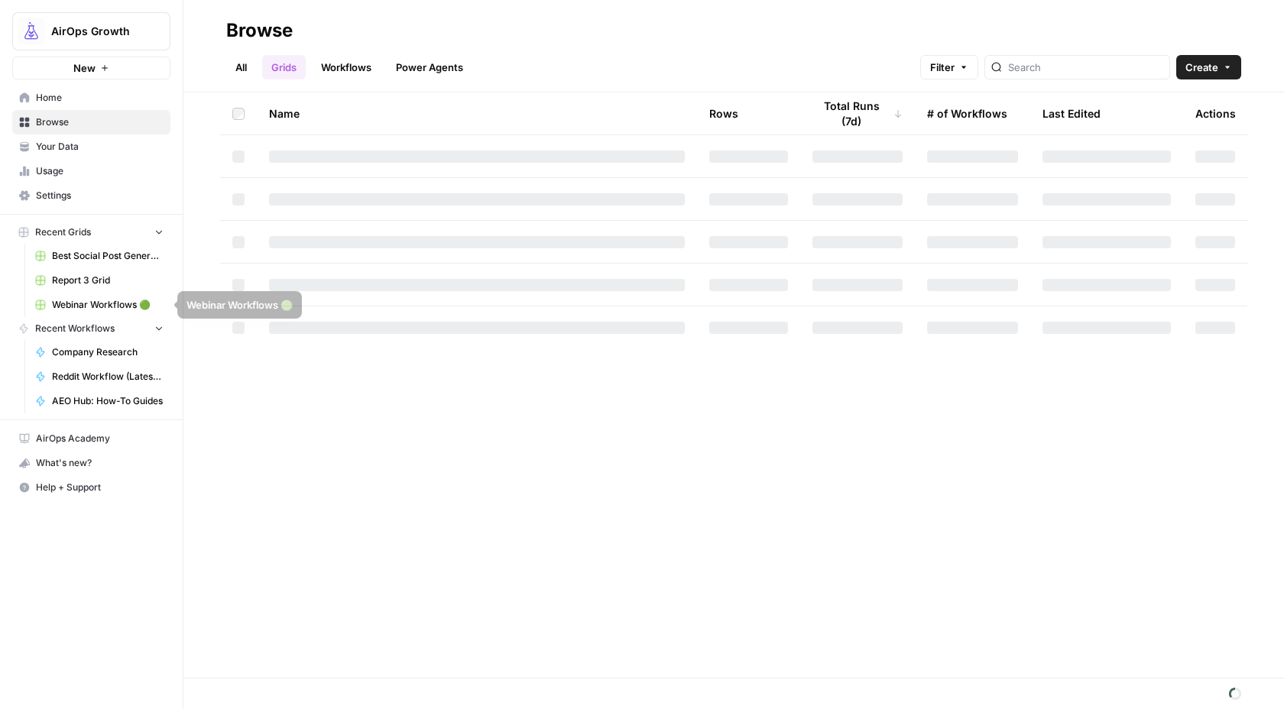
click at [79, 307] on span "Webinar Workflows 🟢" at bounding box center [108, 305] width 112 height 14
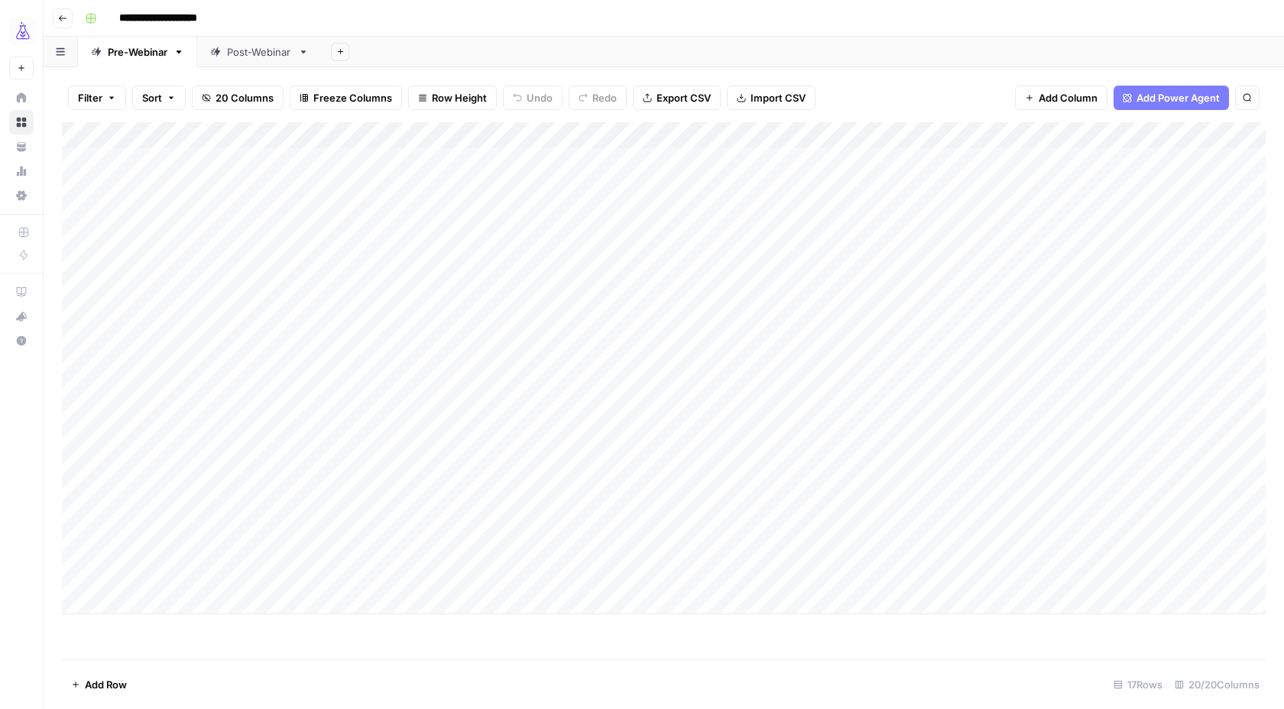
click at [257, 48] on div "Post-Webinar" at bounding box center [259, 51] width 65 height 15
click at [121, 50] on div "Pre-Webinar" at bounding box center [138, 51] width 60 height 15
click at [146, 468] on div "Add Column" at bounding box center [663, 368] width 1203 height 492
click at [740, 470] on div "Add Column" at bounding box center [663, 368] width 1203 height 492
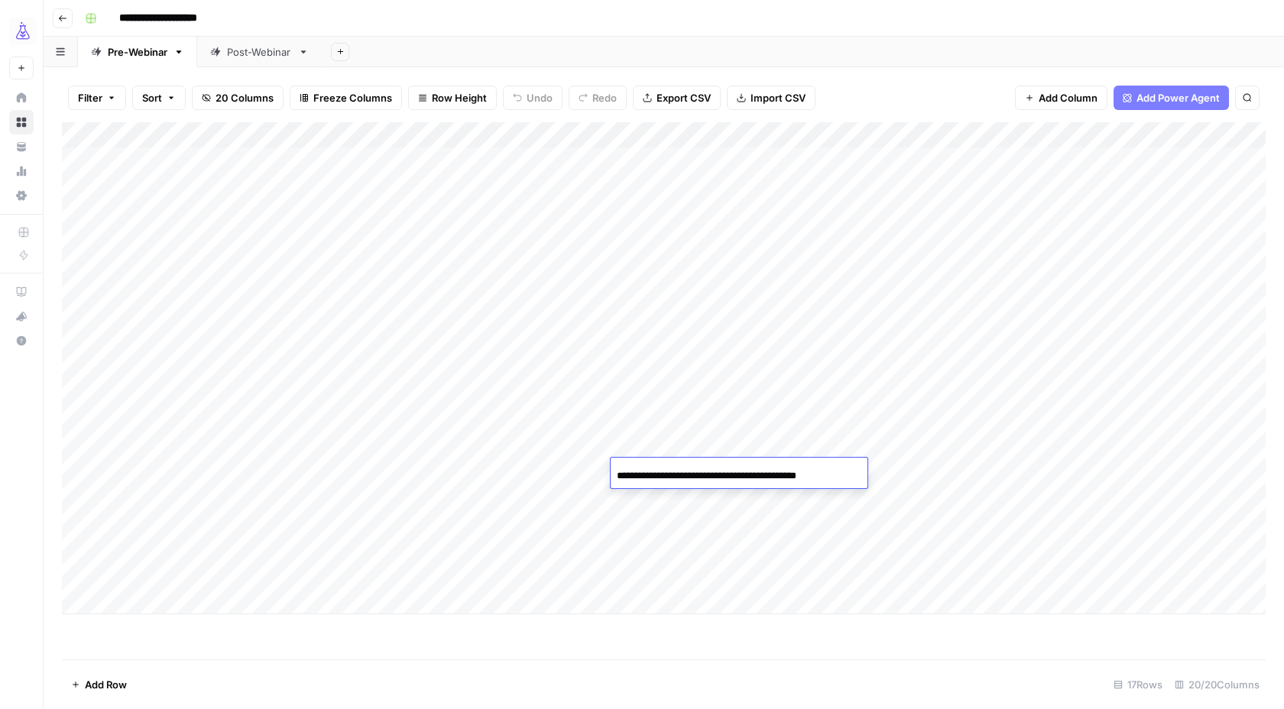
scroll to position [0, 2]
click at [746, 618] on div "Add Column" at bounding box center [663, 390] width 1203 height 537
click at [778, 473] on div "Add Column" at bounding box center [663, 368] width 1203 height 492
click at [256, 63] on link "Post-Webinar" at bounding box center [259, 52] width 125 height 31
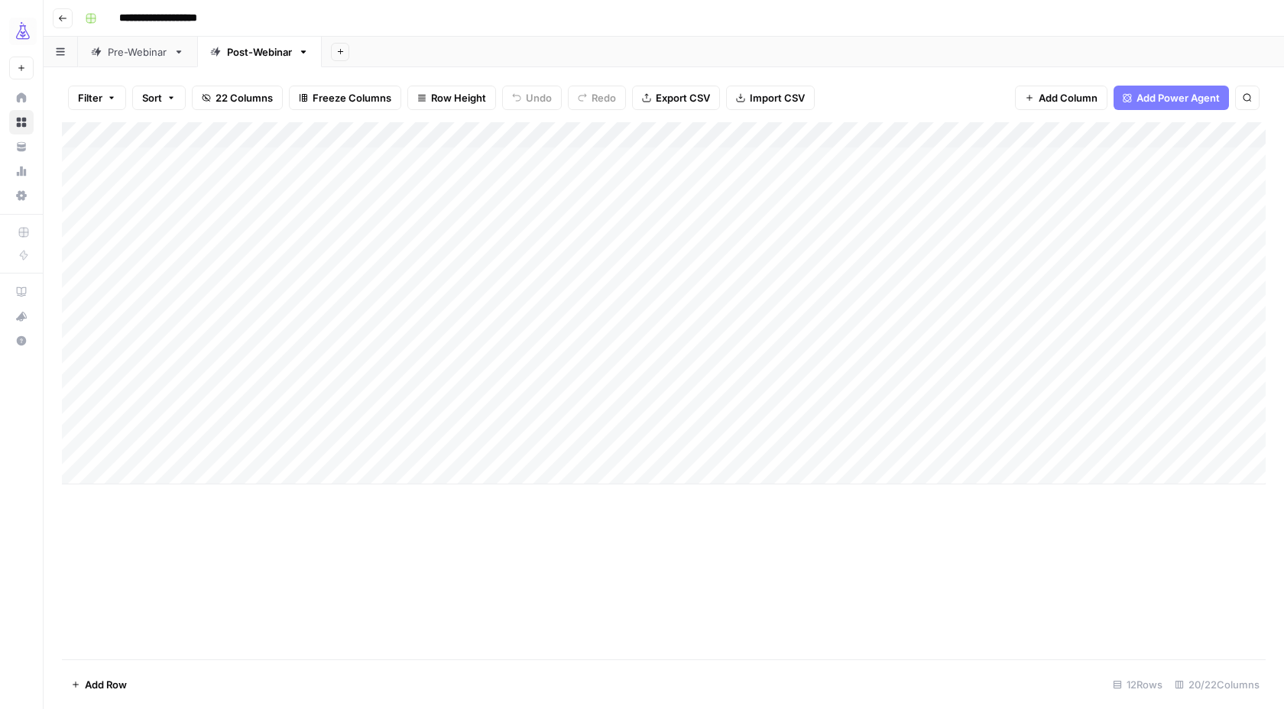
click at [157, 52] on div "Pre-Webinar" at bounding box center [138, 51] width 60 height 15
click at [507, 471] on div "Add Column" at bounding box center [663, 368] width 1203 height 492
click at [1088, 471] on div "Add Column" at bounding box center [663, 368] width 1203 height 492
click at [1251, 470] on div at bounding box center [1147, 472] width 238 height 28
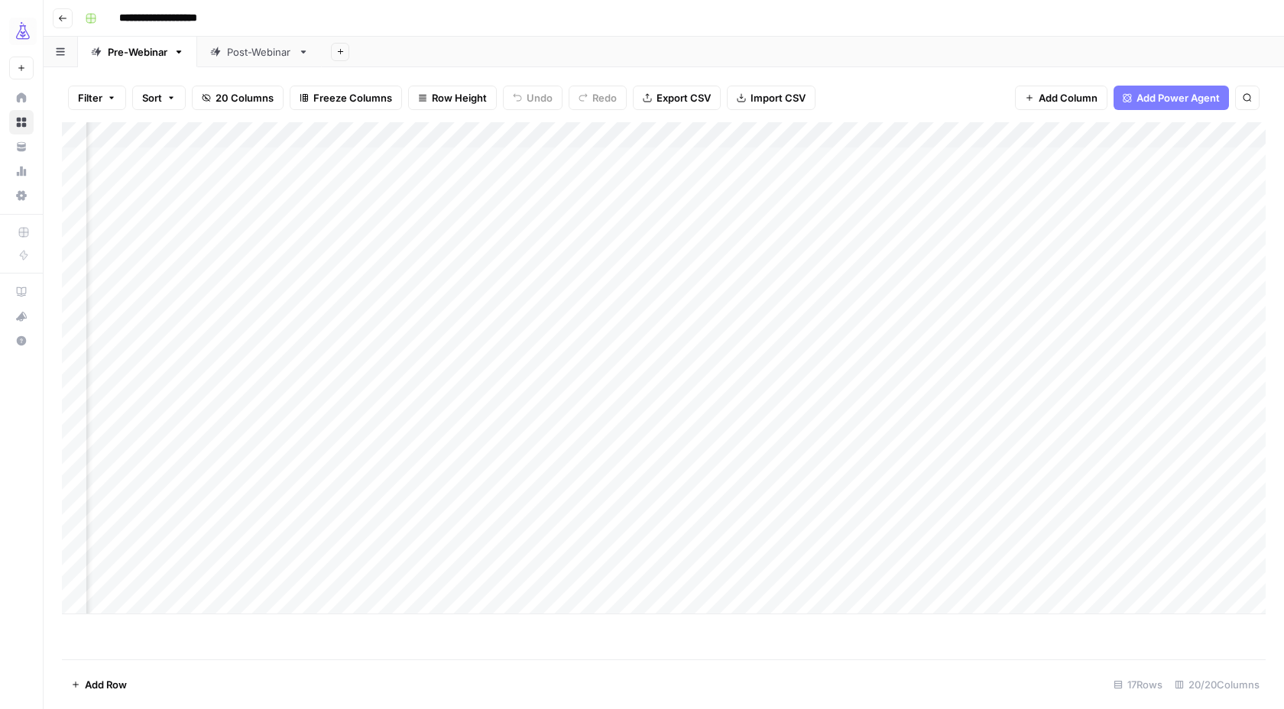
click at [1249, 471] on div at bounding box center [1147, 472] width 238 height 28
click at [1206, 477] on div at bounding box center [1147, 472] width 238 height 28
click at [507, 471] on div "Add Column" at bounding box center [663, 368] width 1203 height 492
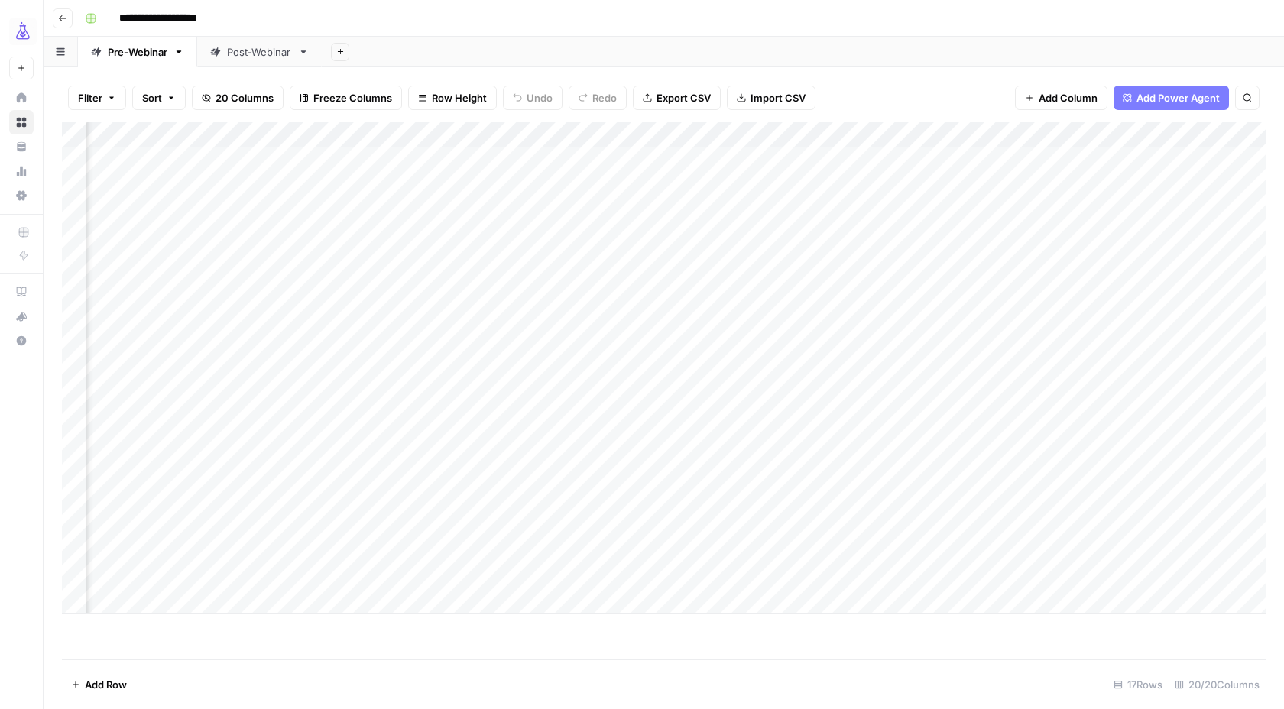
click at [1074, 471] on div "Add Column" at bounding box center [663, 368] width 1203 height 492
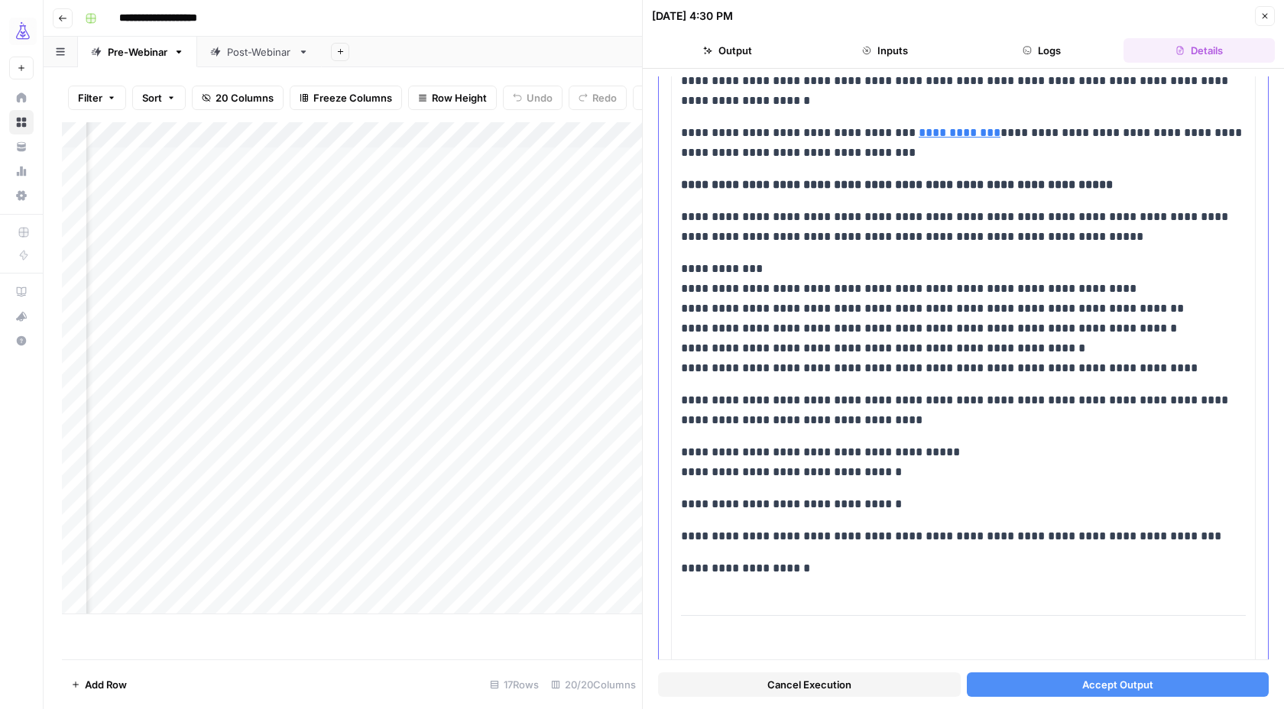
scroll to position [212, 0]
click at [1075, 685] on button "Accept Output" at bounding box center [1118, 684] width 303 height 24
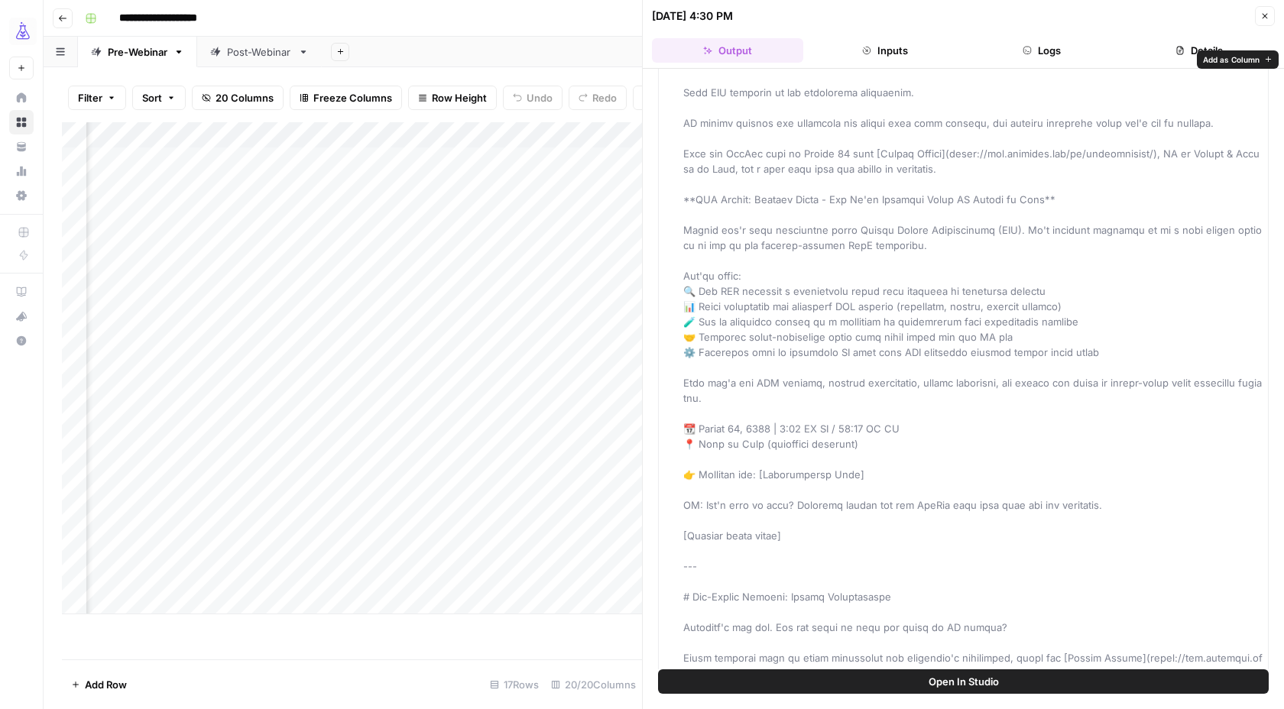
scroll to position [32, 0]
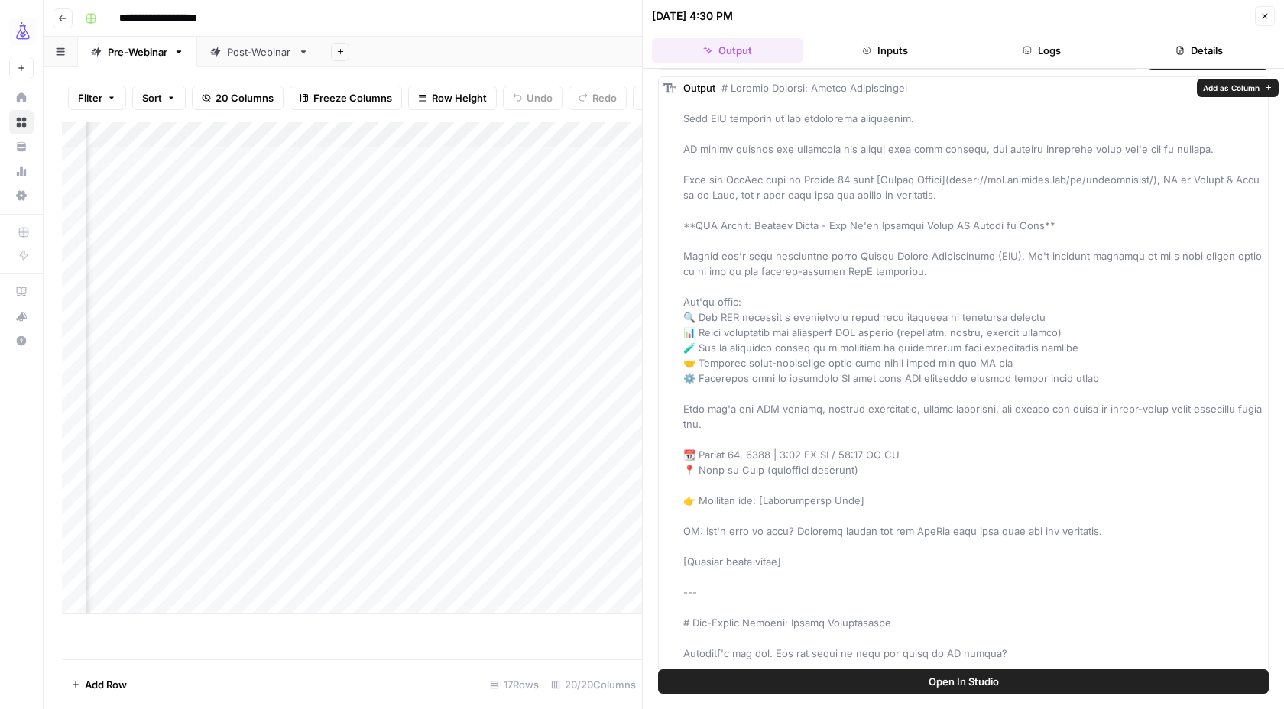
drag, startPoint x: 1127, startPoint y: 448, endPoint x: 680, endPoint y: 101, distance: 565.8
copy span "# Loremip Dolorsi: Ametco Adipiscingel Sedd EIU temporin ut lab etdolorema aliq…"
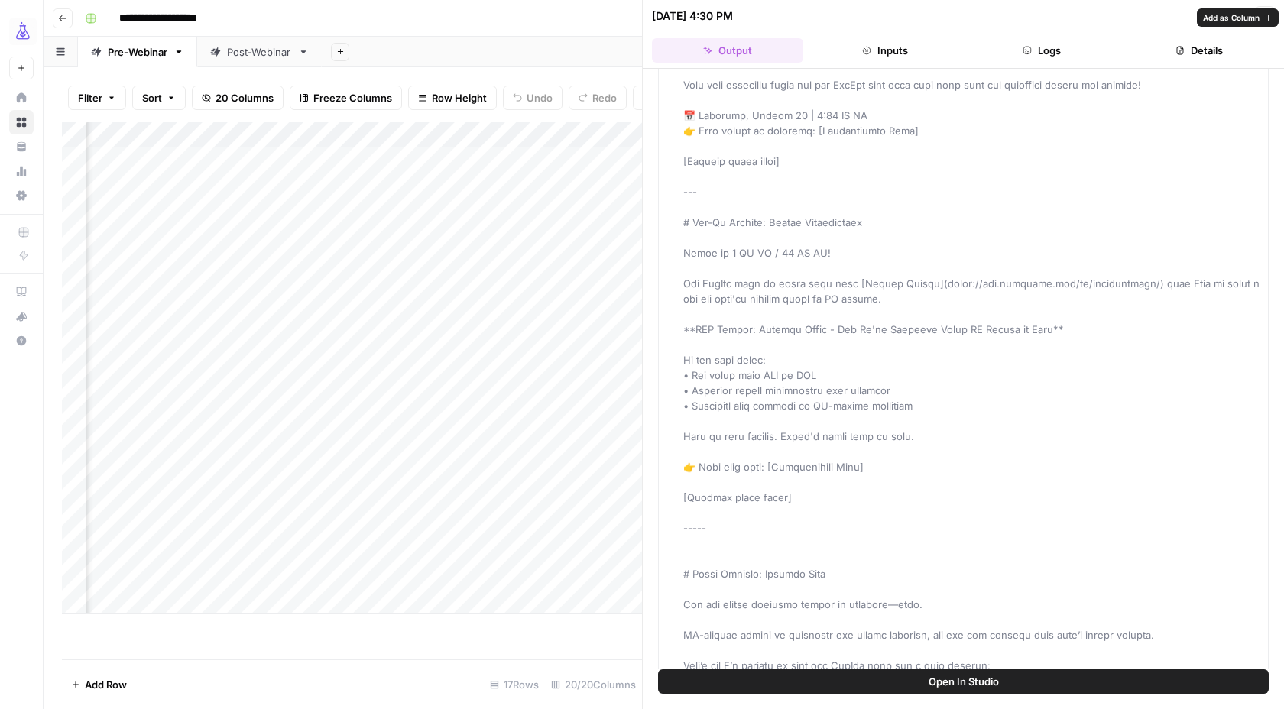
scroll to position [798, 0]
drag, startPoint x: 684, startPoint y: 218, endPoint x: 874, endPoint y: 487, distance: 330.1
copy span "lorem Ipsumdo: Sitame Consectetura Elitsedd'e tem inc. Utl etd magna al enim ad…"
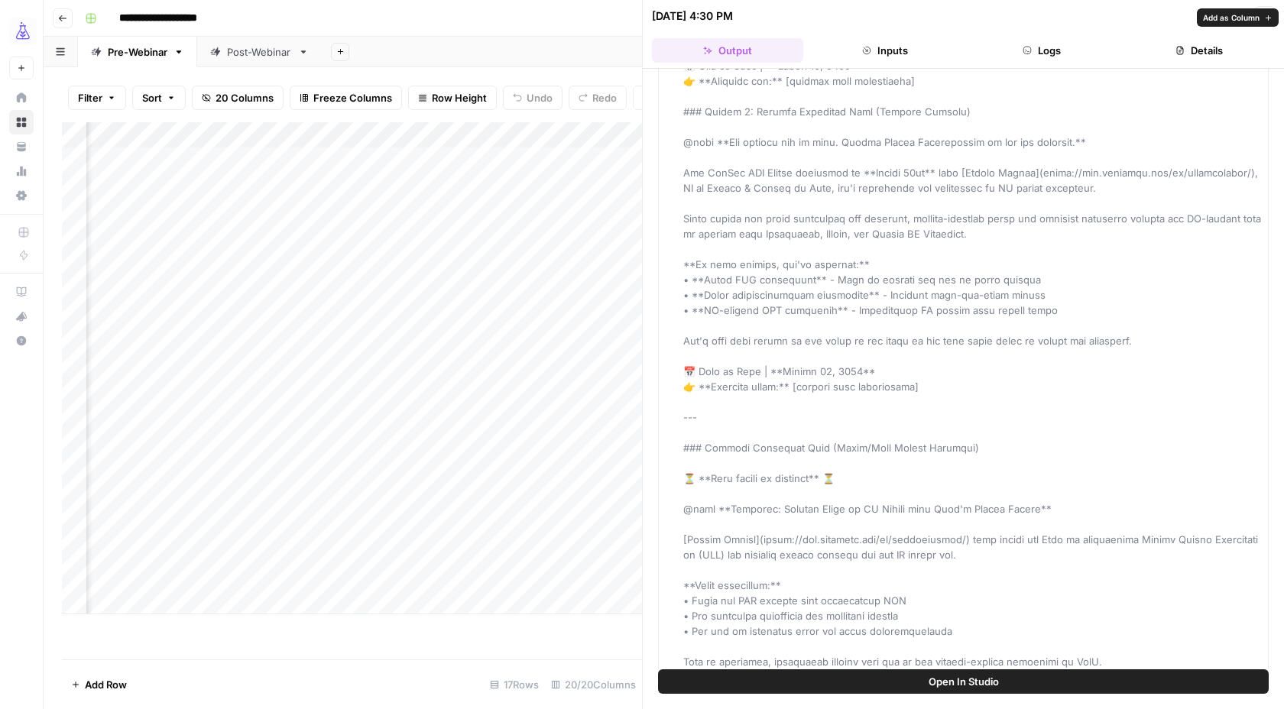
scroll to position [2562, 0]
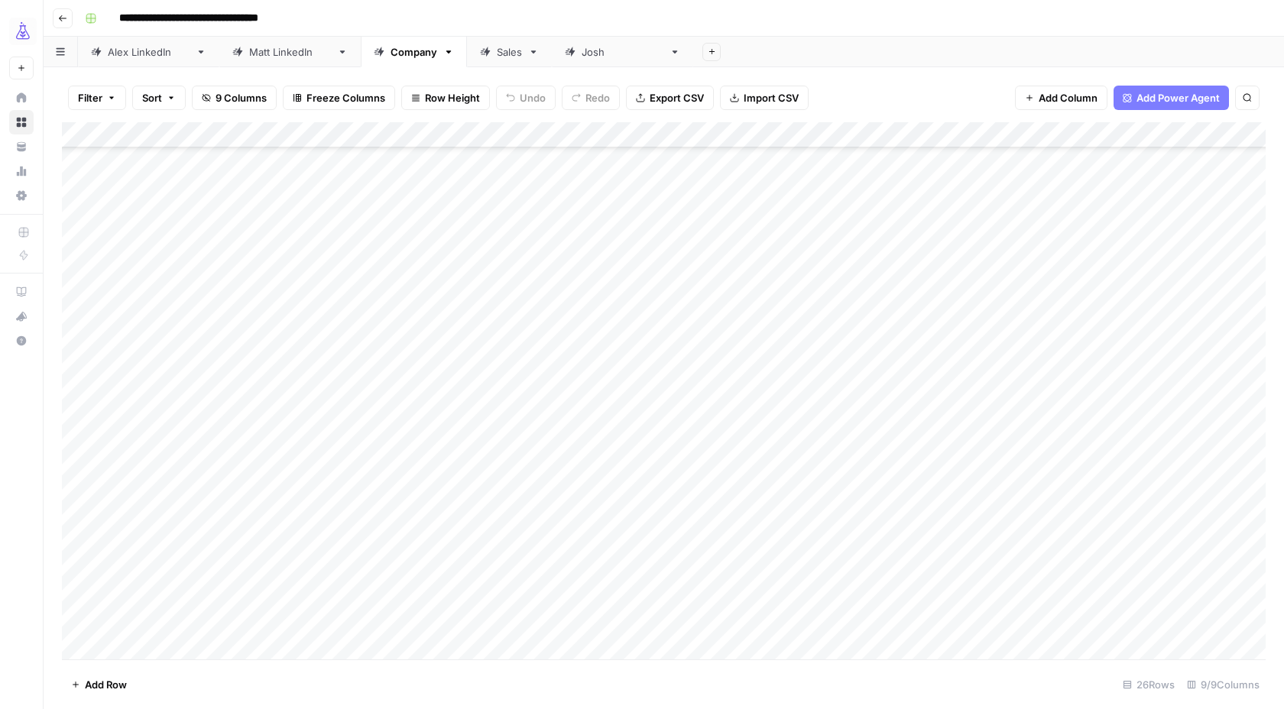
scroll to position [189, 0]
click at [125, 643] on div "Add Column" at bounding box center [663, 390] width 1203 height 537
click at [131, 643] on button "Statement" at bounding box center [140, 643] width 60 height 18
click at [261, 623] on div "Add Column" at bounding box center [663, 390] width 1203 height 537
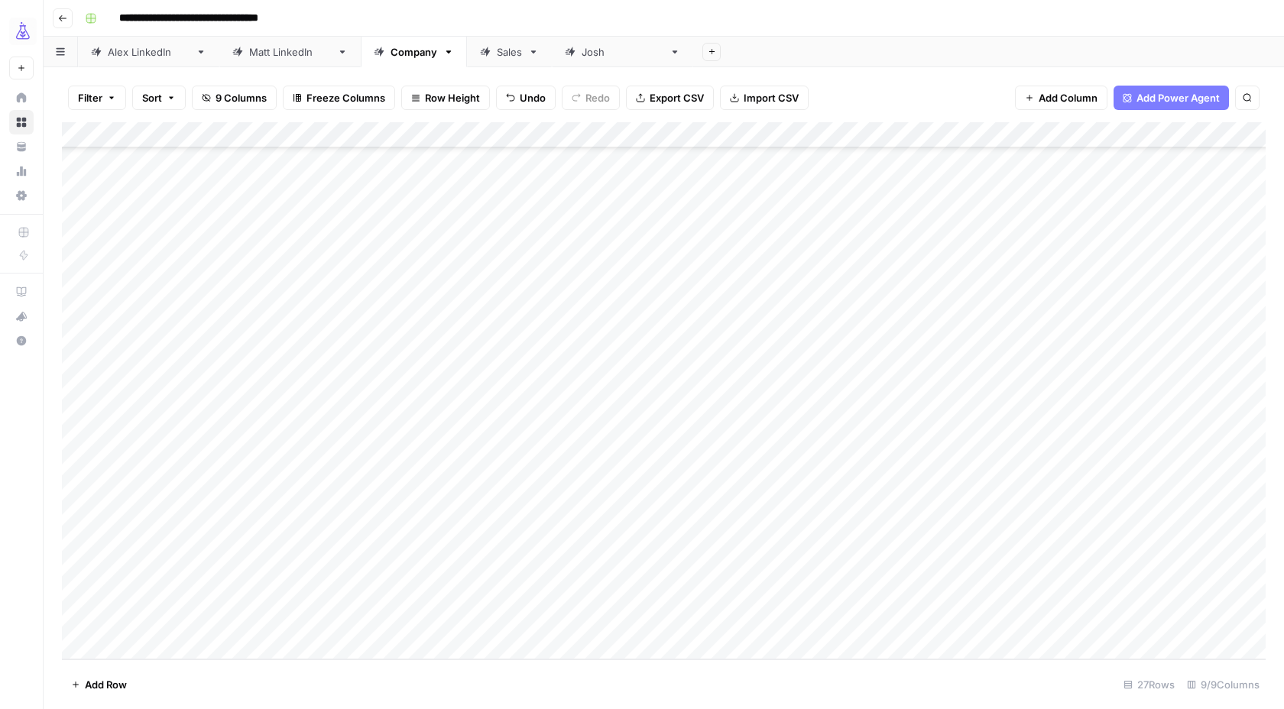
click at [420, 616] on div "Add Column" at bounding box center [663, 390] width 1203 height 537
type textarea "**********"
click at [316, 622] on div "Add Column" at bounding box center [663, 390] width 1203 height 537
